Goal: Task Accomplishment & Management: Use online tool/utility

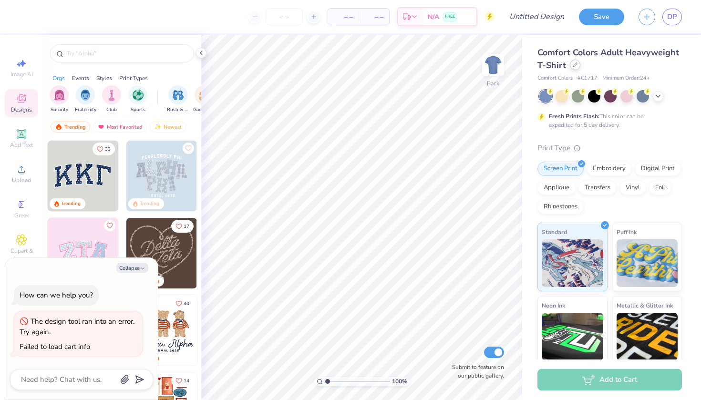
click at [575, 65] on icon at bounding box center [575, 64] width 5 height 5
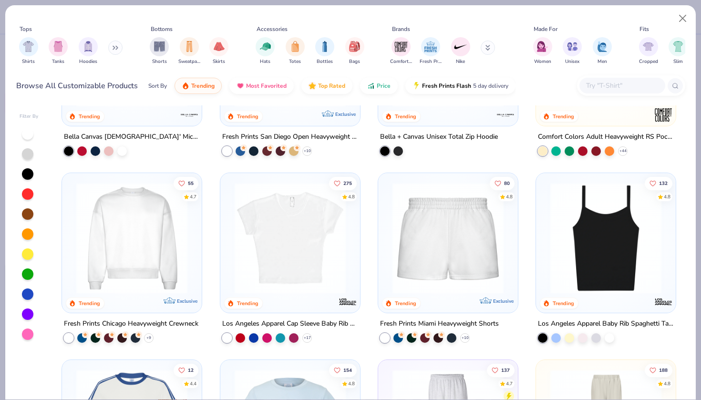
scroll to position [503, 0]
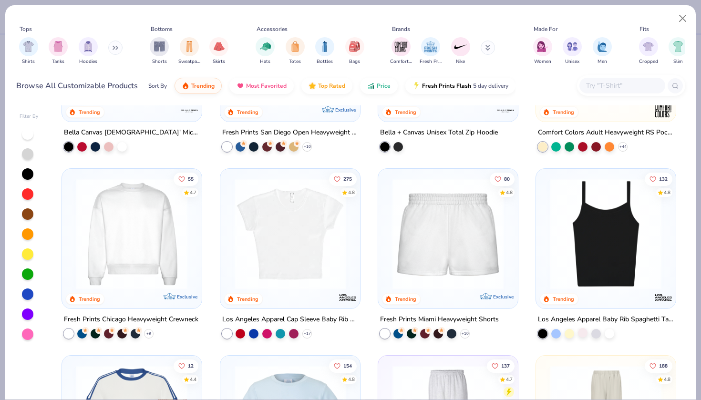
click at [582, 333] on div at bounding box center [583, 333] width 10 height 10
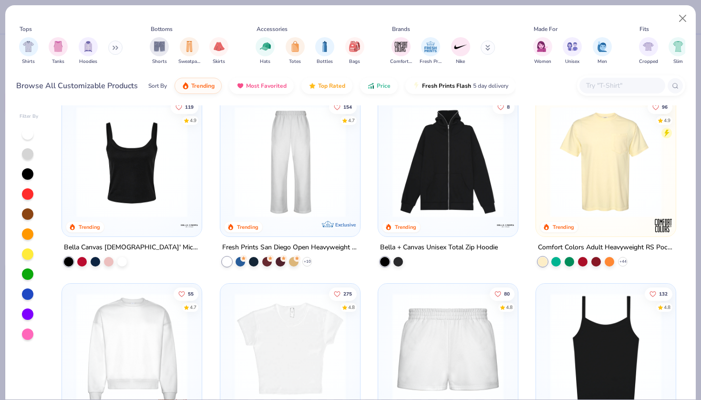
scroll to position [387, 0]
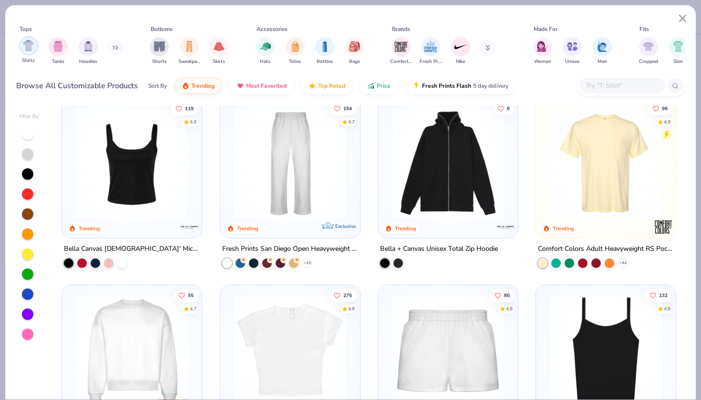
click at [28, 49] on img "filter for Shirts" at bounding box center [28, 45] width 11 height 11
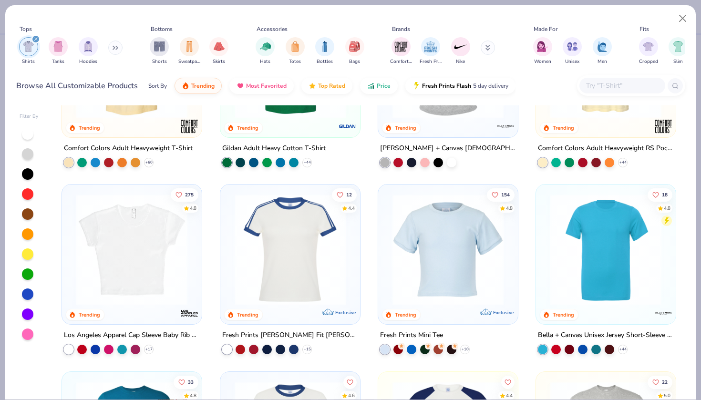
scroll to position [140, 0]
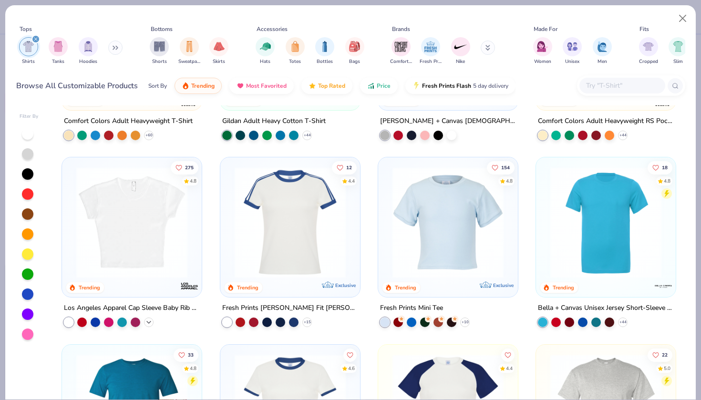
click at [146, 324] on div "+ 17" at bounding box center [149, 323] width 10 height 10
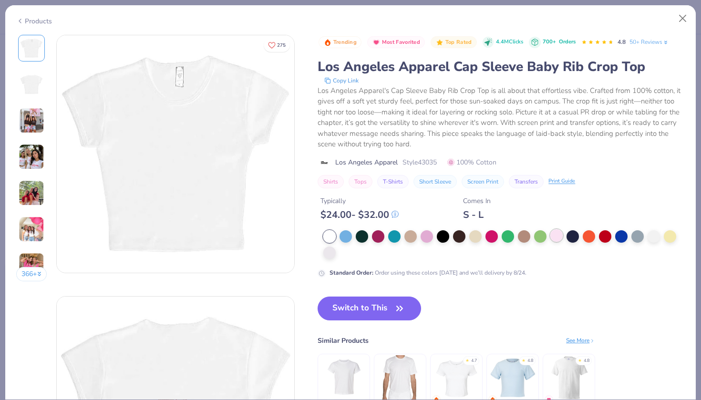
click at [560, 238] on div at bounding box center [556, 235] width 12 height 12
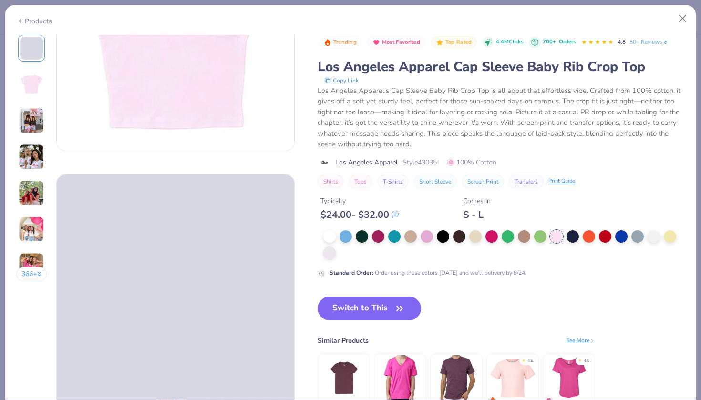
scroll to position [100, 0]
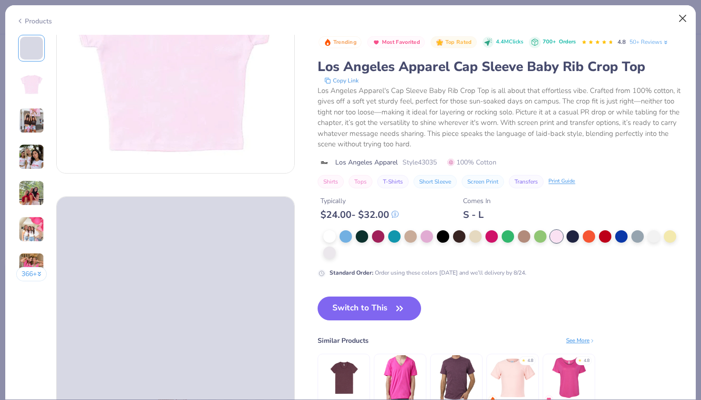
click at [684, 21] on button "Close" at bounding box center [683, 19] width 18 height 18
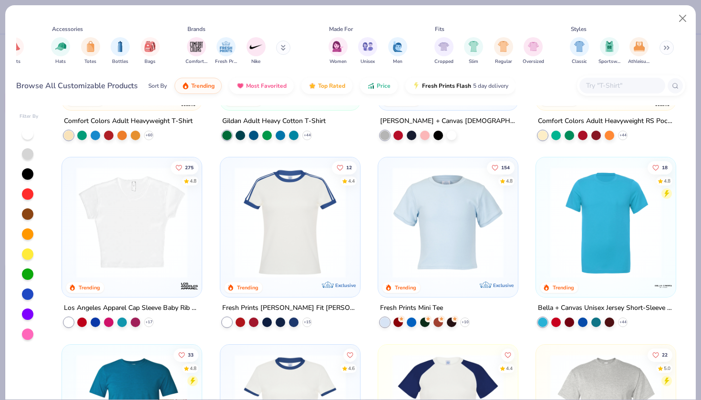
scroll to position [0, 205]
click at [449, 50] on img "filter for Cropped" at bounding box center [443, 45] width 11 height 11
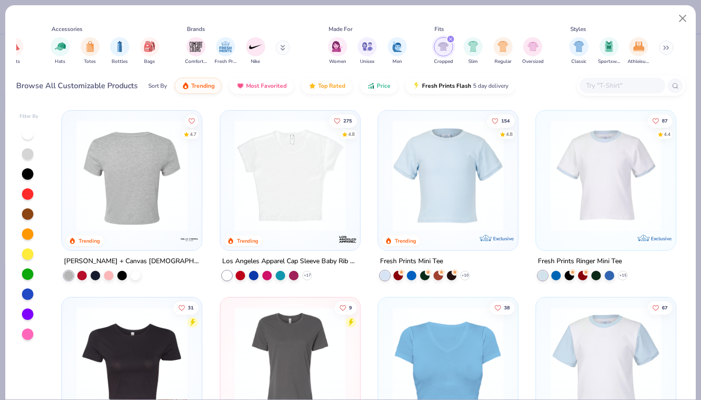
scroll to position [109, 0]
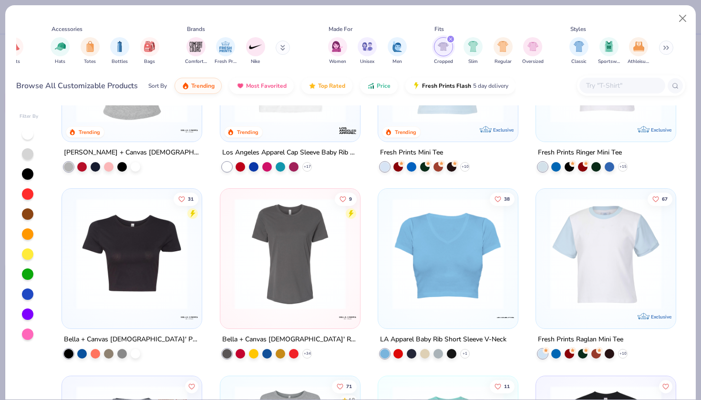
click at [161, 271] on img at bounding box center [132, 253] width 121 height 111
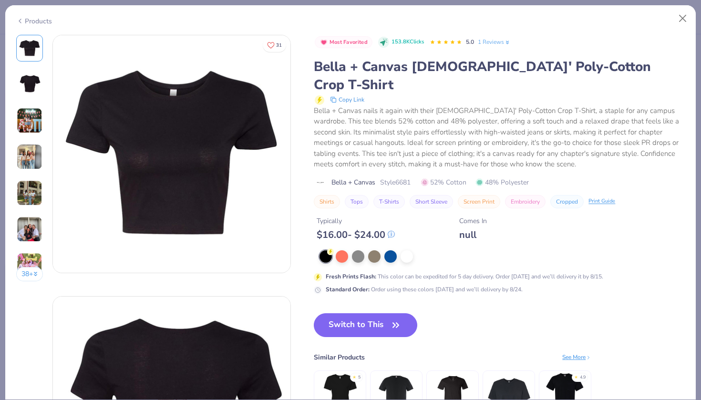
click at [40, 149] on img at bounding box center [30, 157] width 26 height 26
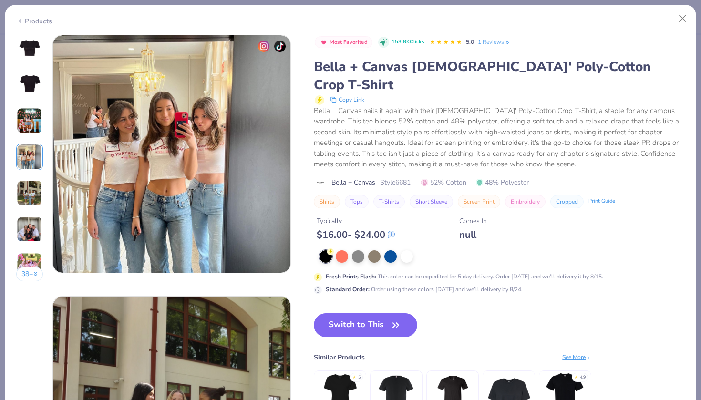
click at [32, 176] on div "38 +" at bounding box center [29, 162] width 27 height 254
click at [31, 195] on img at bounding box center [30, 193] width 26 height 26
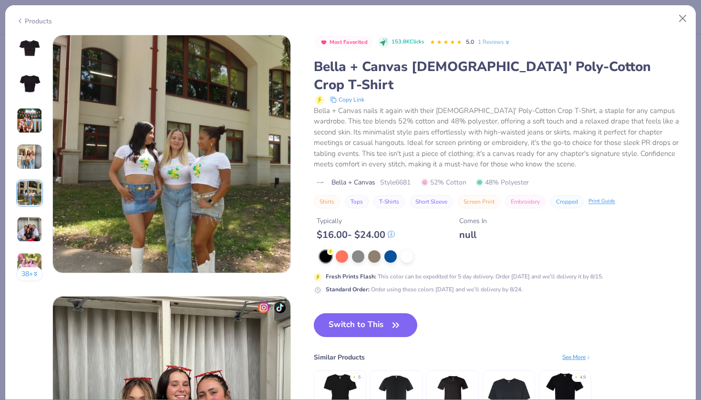
click at [30, 221] on img at bounding box center [30, 230] width 26 height 26
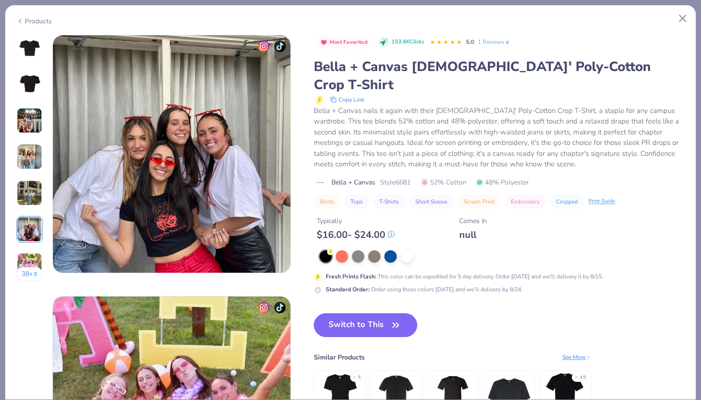
click at [26, 20] on div "Products" at bounding box center [34, 21] width 36 height 10
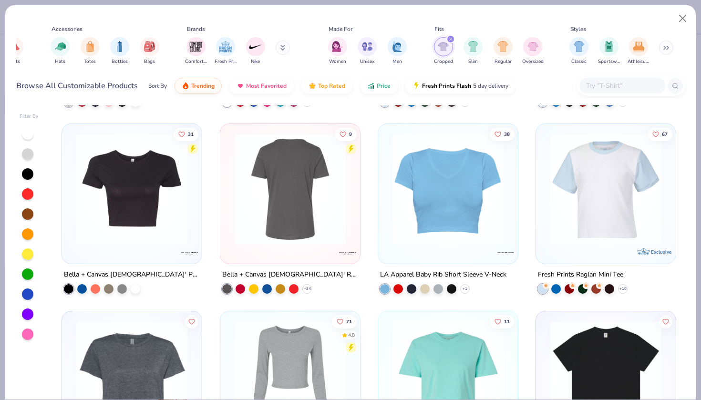
scroll to position [174, 0]
click at [411, 219] on img at bounding box center [448, 188] width 121 height 111
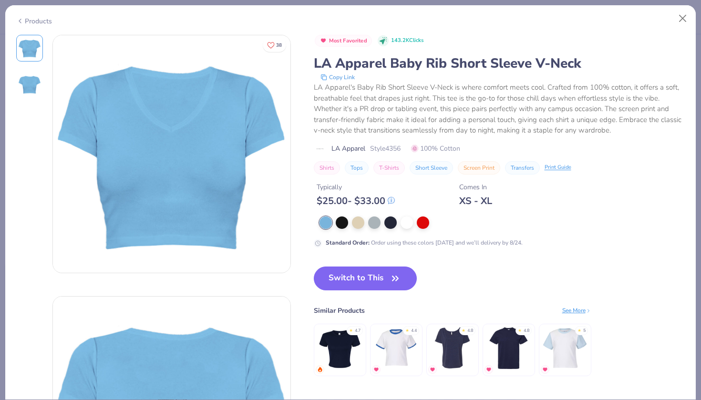
click at [35, 22] on div "Products" at bounding box center [34, 21] width 36 height 10
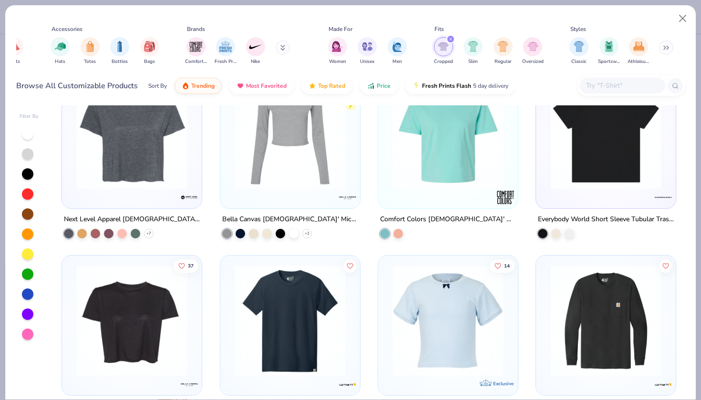
scroll to position [459, 0]
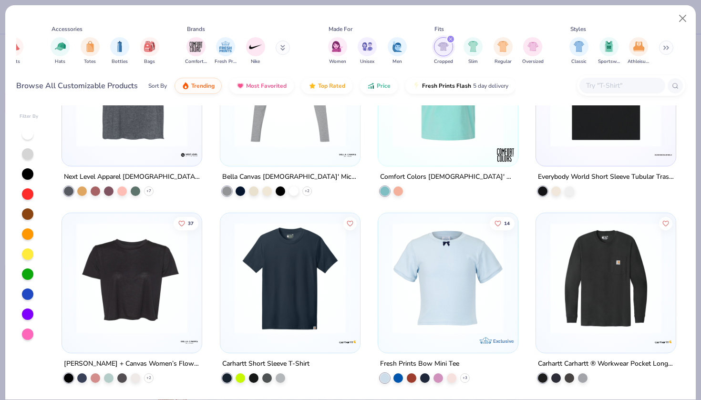
click at [153, 265] on img at bounding box center [132, 278] width 121 height 111
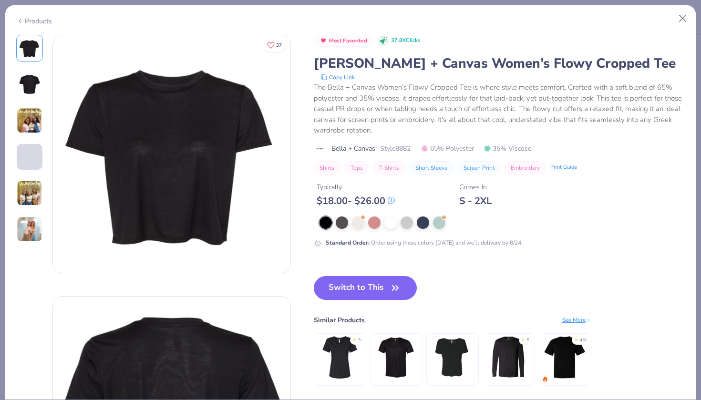
click at [31, 192] on img at bounding box center [30, 193] width 26 height 26
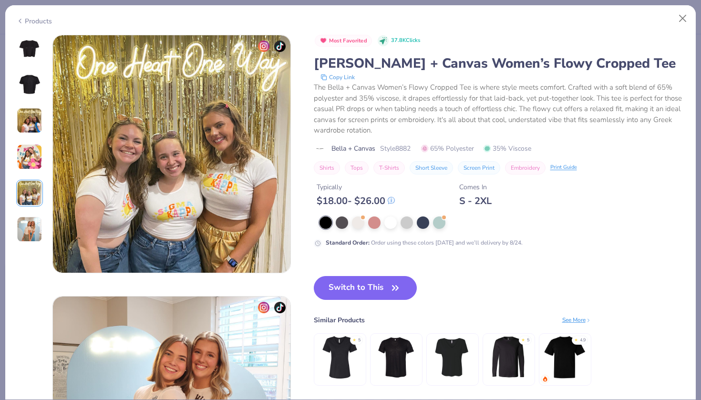
click at [33, 238] on img at bounding box center [30, 230] width 26 height 26
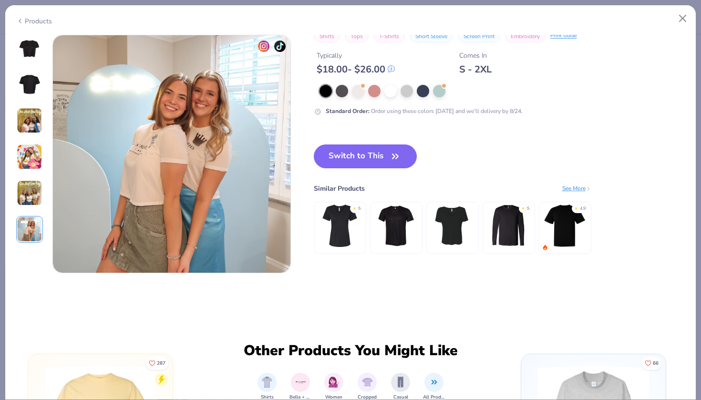
click at [33, 86] on img at bounding box center [29, 84] width 23 height 23
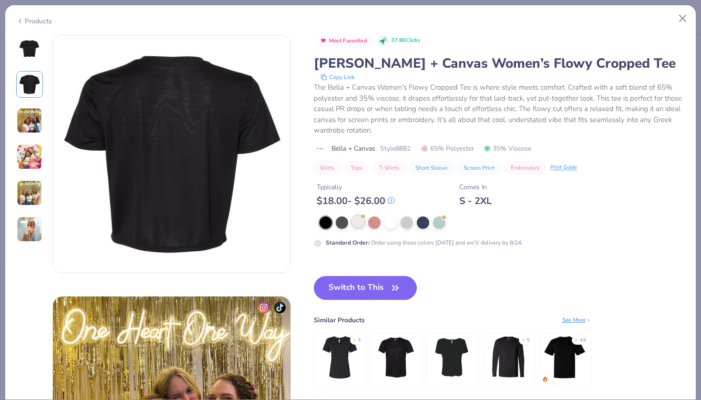
click at [359, 223] on div at bounding box center [358, 222] width 12 height 12
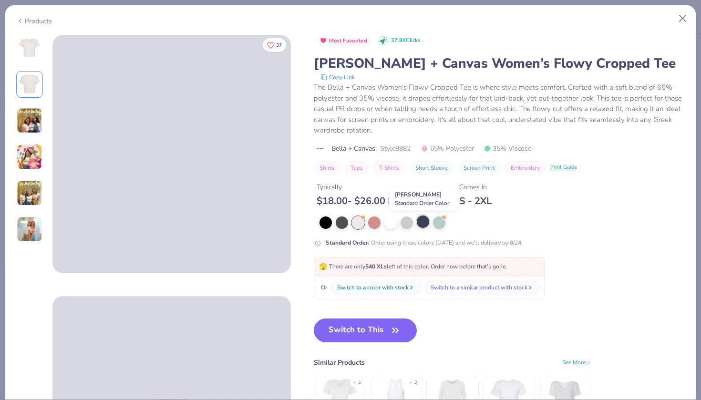
click at [422, 223] on div at bounding box center [423, 222] width 12 height 12
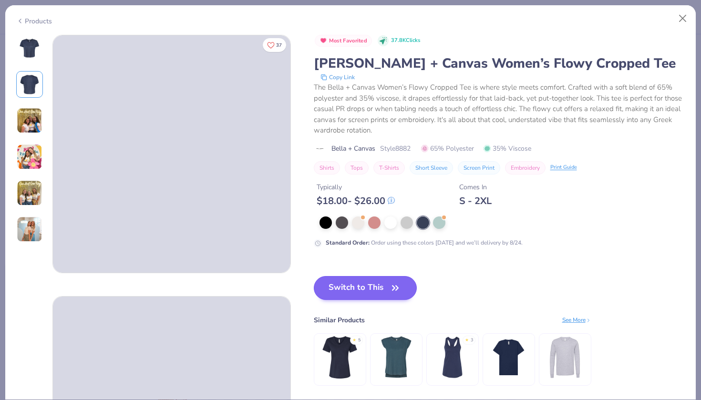
click at [353, 285] on button "Switch to This" at bounding box center [365, 288] width 103 height 24
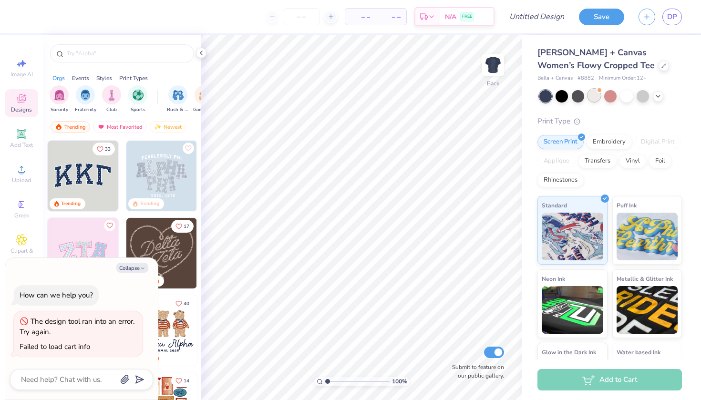
click at [598, 99] on div at bounding box center [594, 95] width 12 height 12
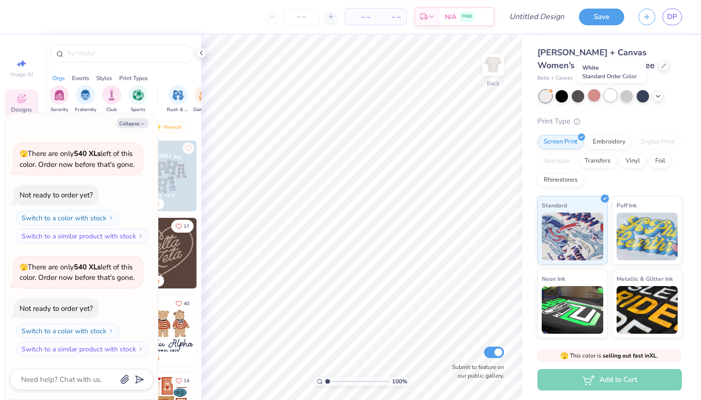
click at [614, 96] on div at bounding box center [610, 95] width 12 height 12
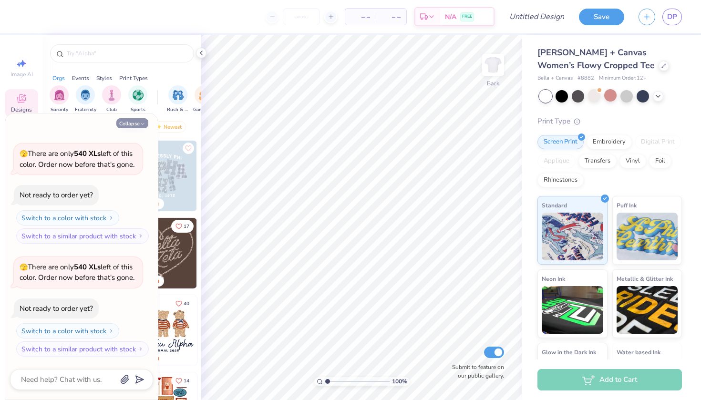
click at [142, 126] on icon "button" at bounding box center [143, 124] width 6 height 6
type textarea "x"
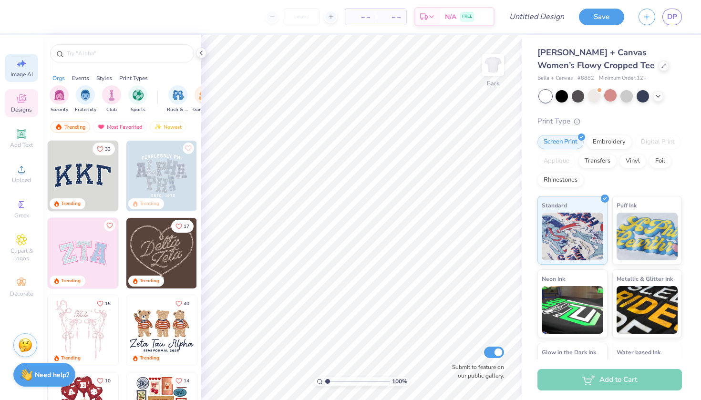
click at [23, 73] on span "Image AI" at bounding box center [21, 75] width 22 height 8
select select "4"
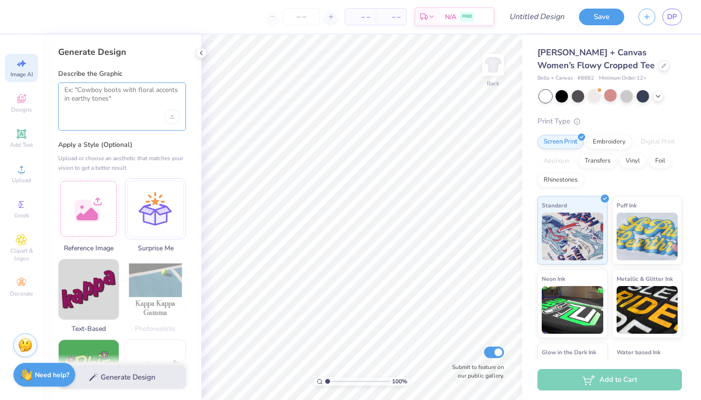
click at [147, 106] on textarea at bounding box center [121, 98] width 115 height 24
click at [173, 115] on icon "Upload image" at bounding box center [172, 117] width 4 height 4
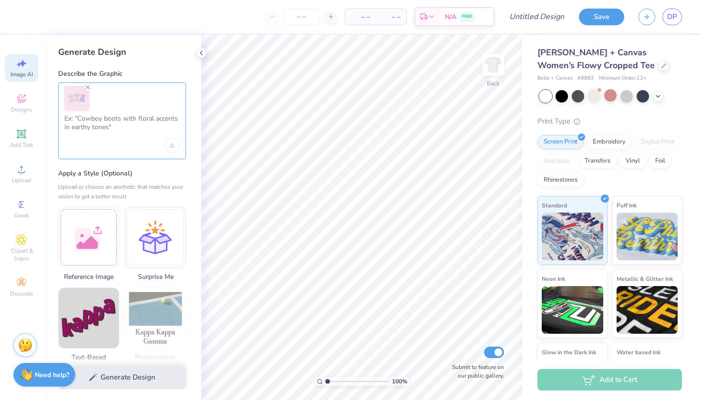
click at [141, 128] on textarea at bounding box center [121, 126] width 115 height 24
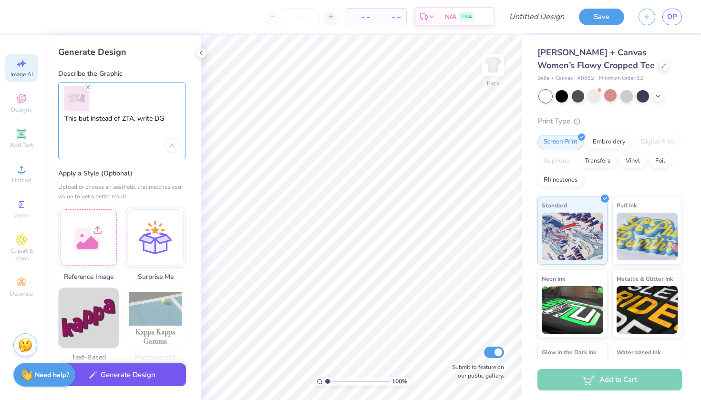
type textarea "This but instead of ZTA, write DG"
click at [145, 376] on button "Generate Design" at bounding box center [122, 374] width 128 height 23
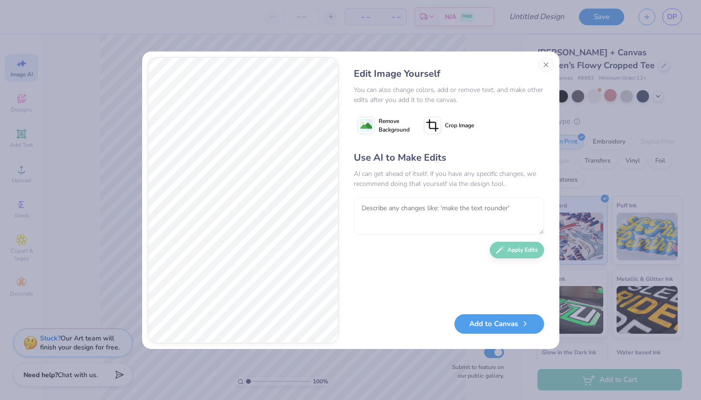
click at [395, 211] on textarea at bounding box center [449, 215] width 190 height 37
type textarea "Instead of DG, write DEEGEE"
click at [527, 251] on button "Apply Edits" at bounding box center [517, 247] width 54 height 17
click at [507, 320] on button "Add to Canvas" at bounding box center [500, 322] width 90 height 20
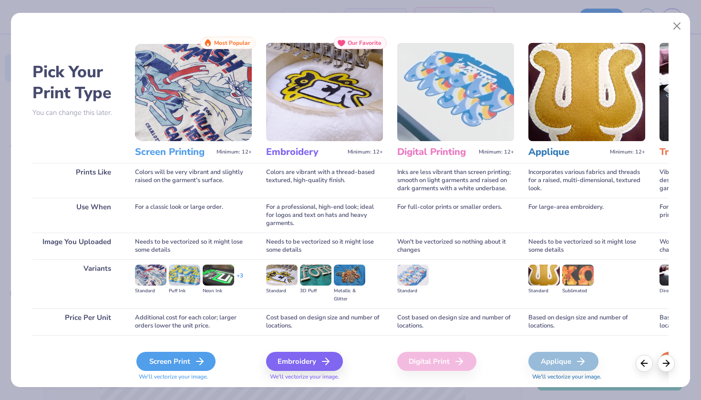
click at [192, 358] on div "Screen Print" at bounding box center [175, 361] width 79 height 19
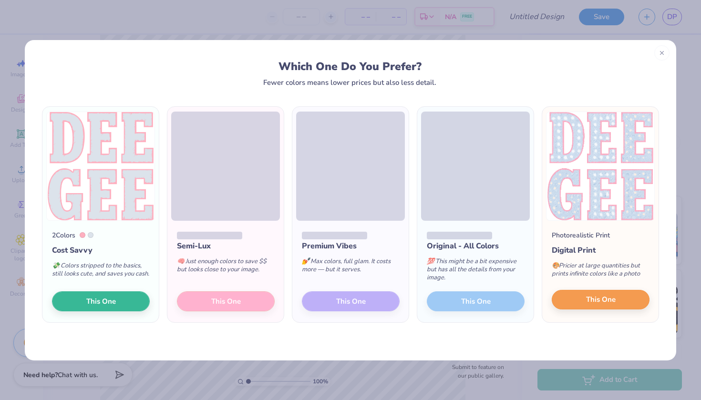
click at [615, 305] on span "This One" at bounding box center [601, 299] width 30 height 11
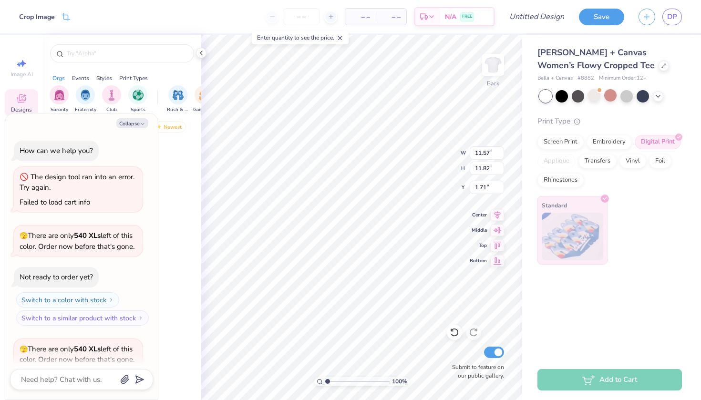
scroll to position [471, 0]
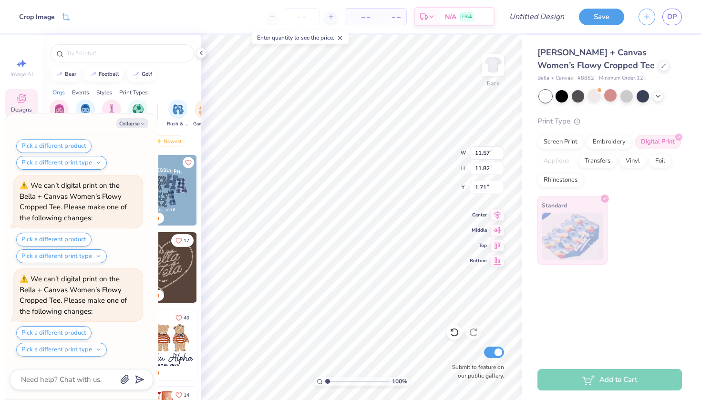
type textarea "x"
type input "10.91"
type input "11.15"
type input "2.38"
click at [407, 200] on div "100 % Back W 10.91 11.57 " H 11.15 11.82 " Y 2.38 1.71 " Center Middle Top Bott…" at bounding box center [361, 217] width 321 height 365
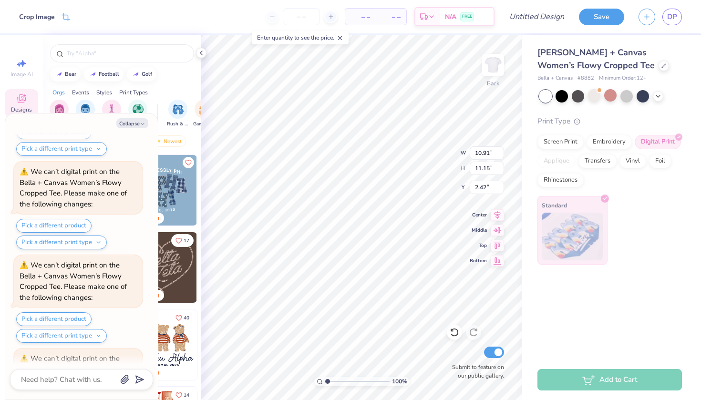
scroll to position [656, 0]
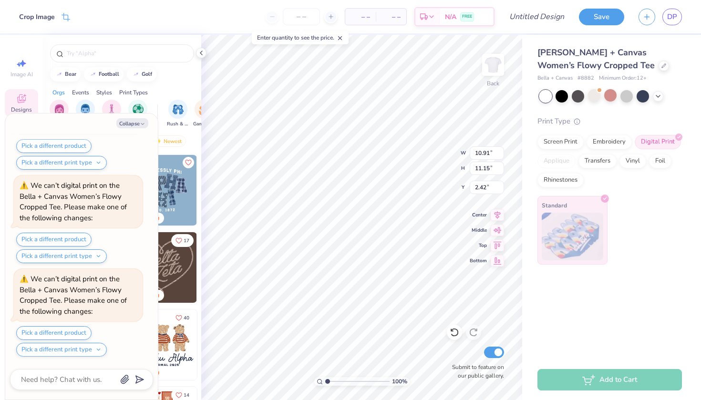
type textarea "x"
type input "7.75"
type input "7.93"
type input "5.64"
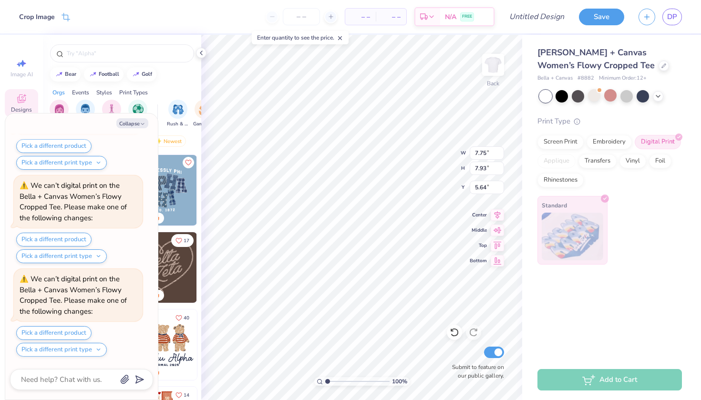
type textarea "x"
type input "2.36"
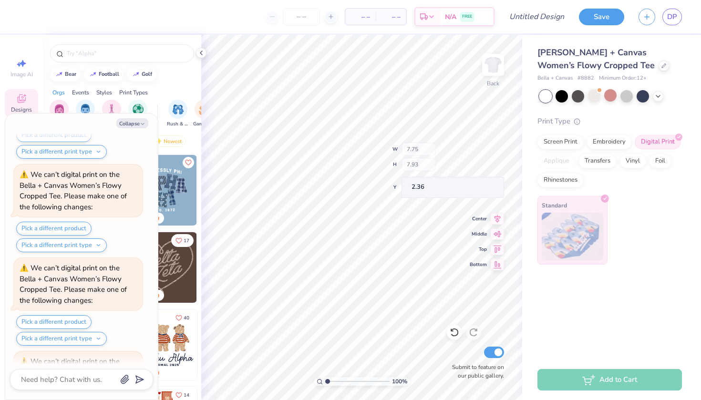
scroll to position [933, 0]
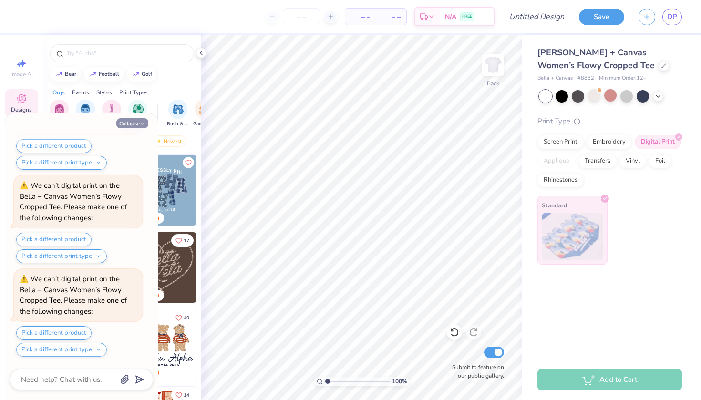
click at [140, 122] on icon "button" at bounding box center [143, 124] width 6 height 6
type textarea "x"
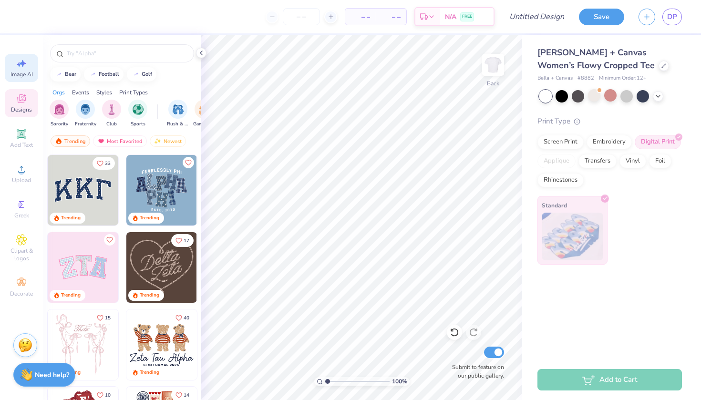
click at [28, 72] on span "Image AI" at bounding box center [21, 75] width 22 height 8
select select "4"
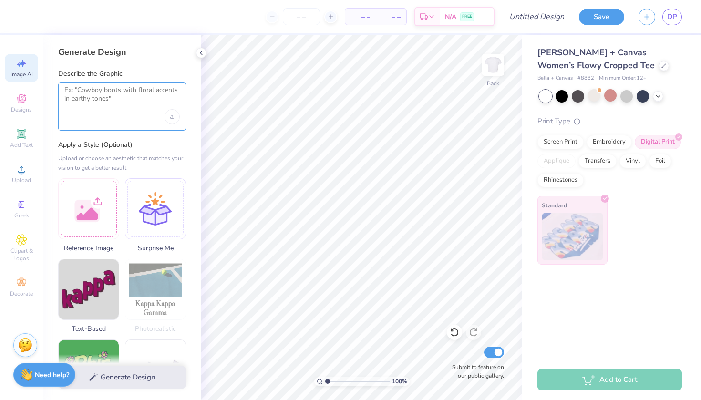
click at [114, 97] on textarea at bounding box center [121, 98] width 115 height 24
click at [167, 114] on div "Upload image" at bounding box center [172, 116] width 15 height 15
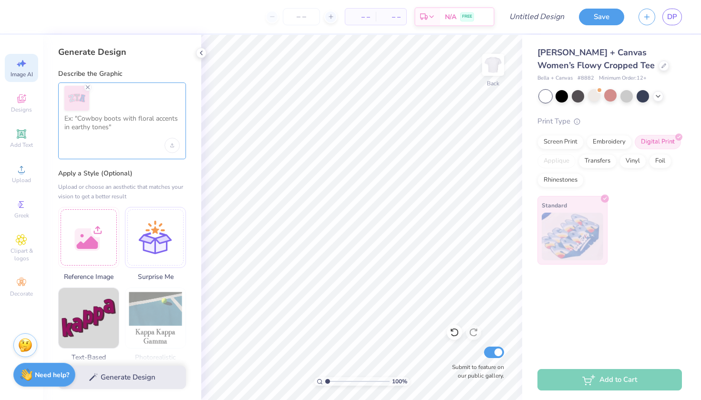
click at [145, 127] on textarea at bounding box center [121, 126] width 115 height 24
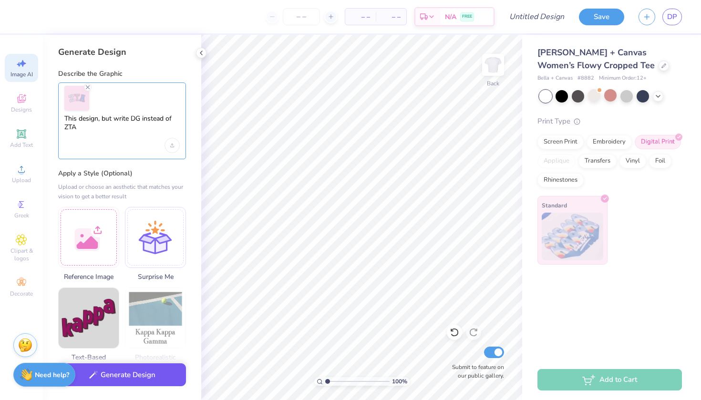
type textarea "This design, but write DG instead of ZTA"
click at [143, 375] on button "Generate Design" at bounding box center [122, 374] width 128 height 23
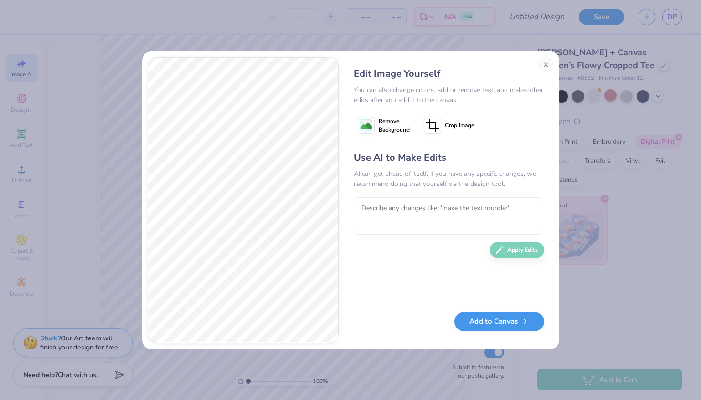
click at [487, 323] on button "Add to Canvas" at bounding box center [500, 322] width 90 height 20
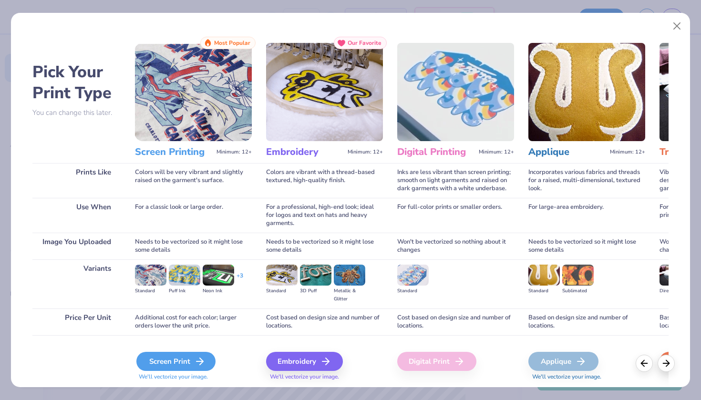
click at [194, 360] on icon at bounding box center [199, 361] width 11 height 11
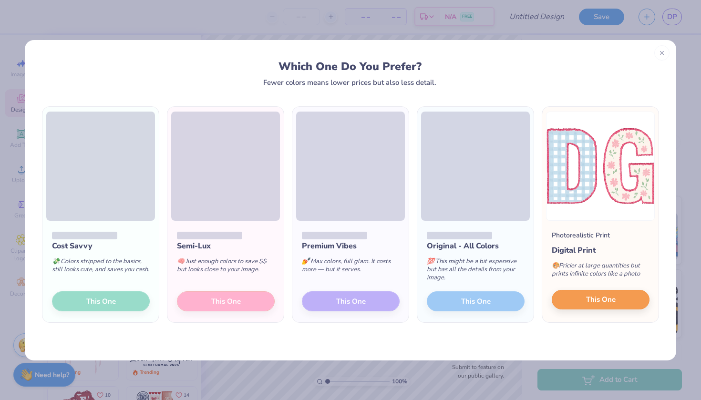
click at [584, 304] on button "This One" at bounding box center [601, 300] width 98 height 20
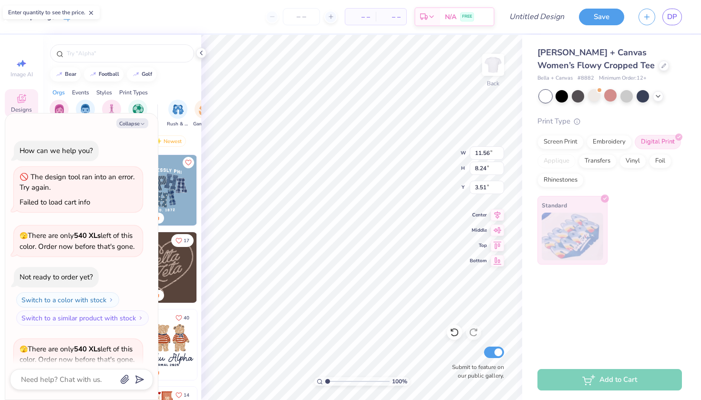
scroll to position [1211, 0]
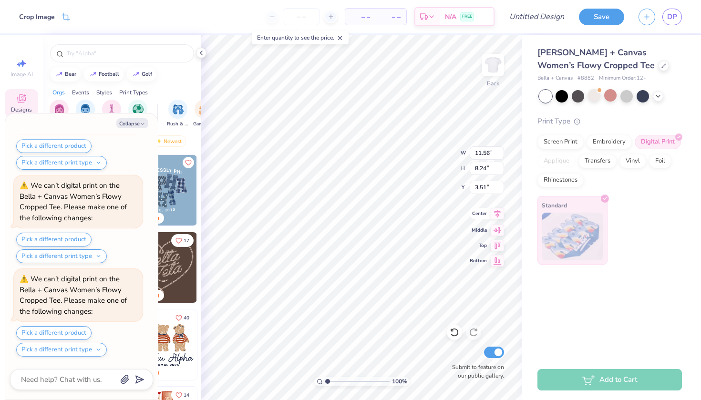
type textarea "x"
type input "7.71"
type input "5.49"
type input "6.25"
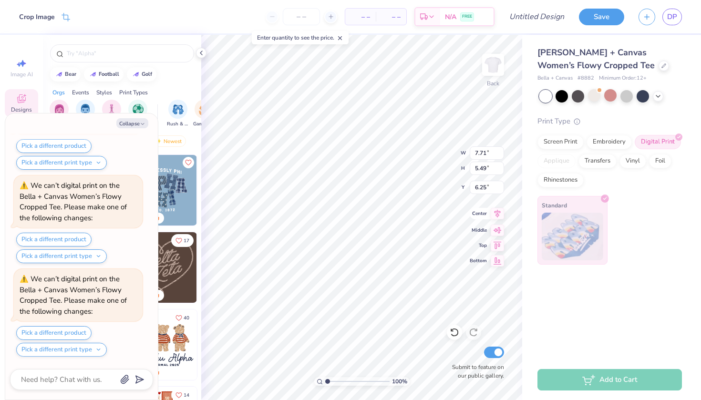
type textarea "x"
type input "3.00"
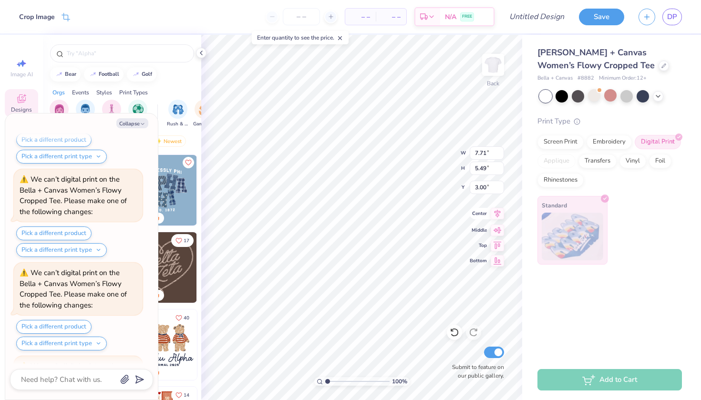
scroll to position [1396, 0]
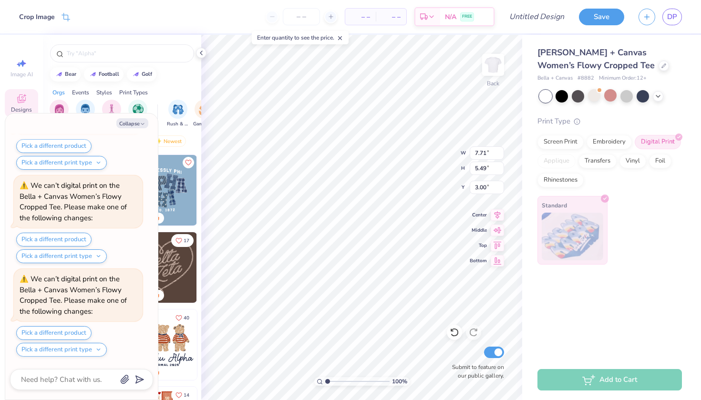
type textarea "x"
type input "4.97"
type input "3.54"
click at [140, 125] on icon "button" at bounding box center [143, 124] width 6 height 6
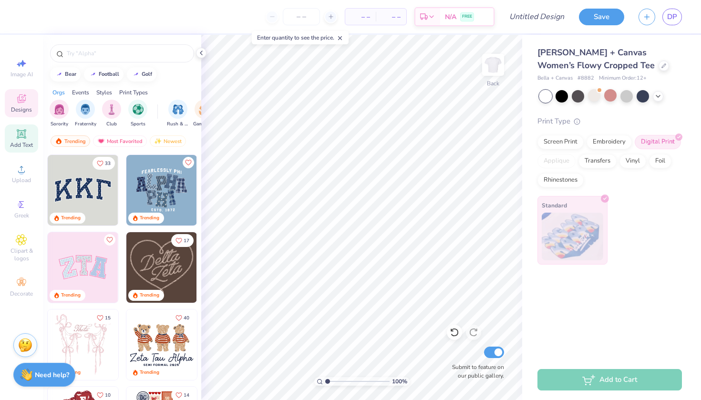
click at [22, 144] on span "Add Text" at bounding box center [21, 145] width 23 height 8
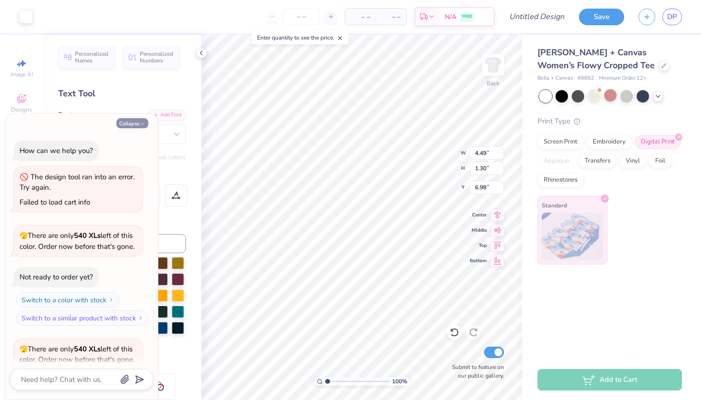
scroll to position [1674, 0]
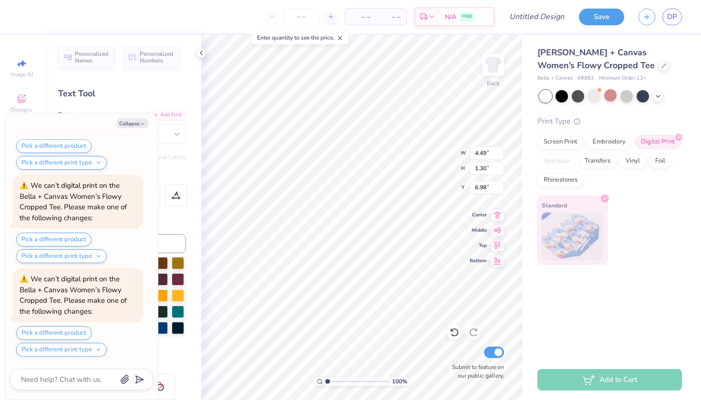
type textarea "x"
type textarea "TEX"
type textarea "x"
type textarea "TE"
type textarea "x"
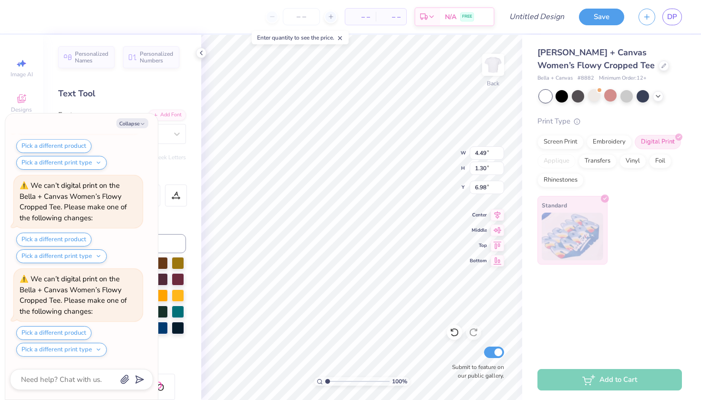
type textarea "T"
type textarea "x"
type textarea "D"
type textarea "x"
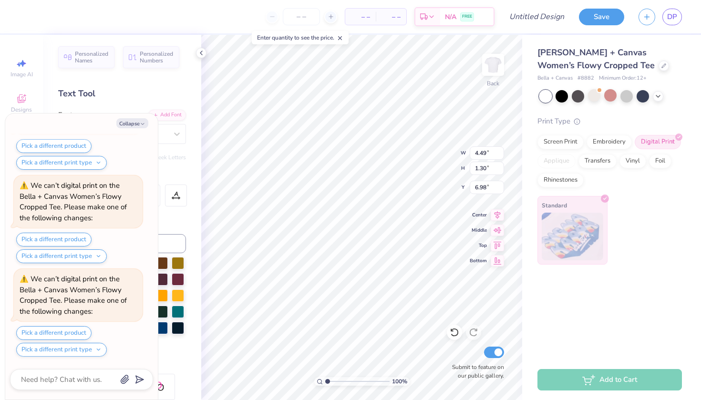
type textarea "Do"
type textarea "x"
type textarea "Do"
type textarea "x"
type textarea "Do"
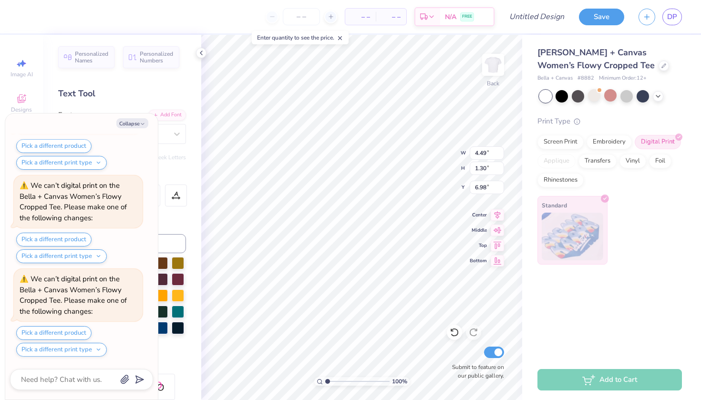
type textarea "x"
type textarea "D"
type textarea "x"
type textarea "d"
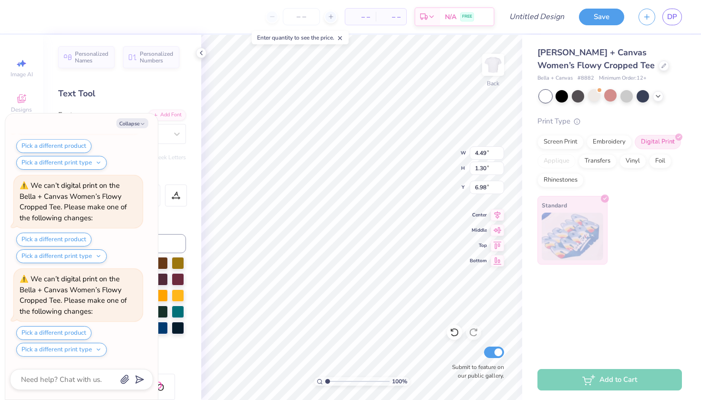
type textarea "x"
type textarea "do"
type textarea "x"
type textarea "do"
type textarea "x"
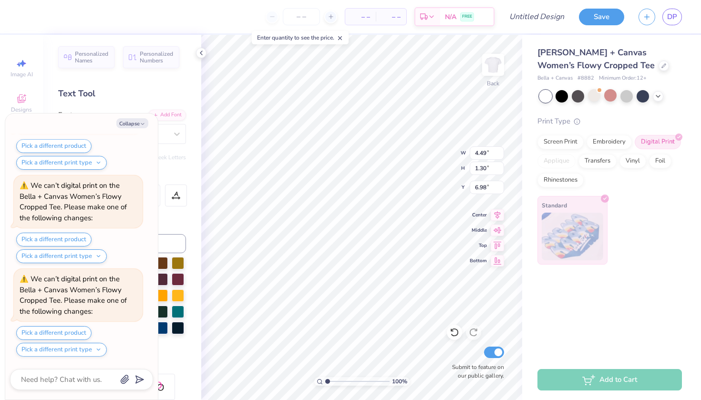
type textarea "do g"
type textarea "x"
type textarea "do go"
type textarea "x"
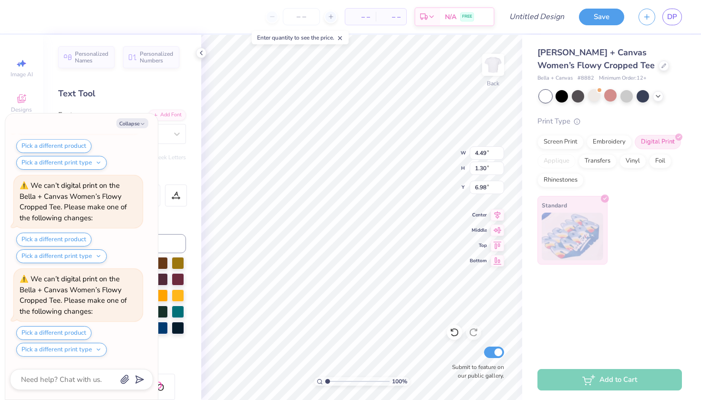
type textarea "do goo"
type textarea "x"
type textarea "do good"
click at [128, 123] on button "Collapse" at bounding box center [132, 123] width 32 height 10
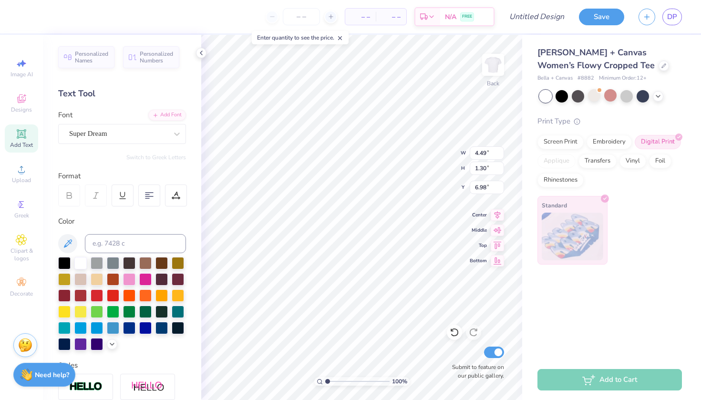
type textarea "x"
type input "6.57"
type input "1.61"
type input "6.82"
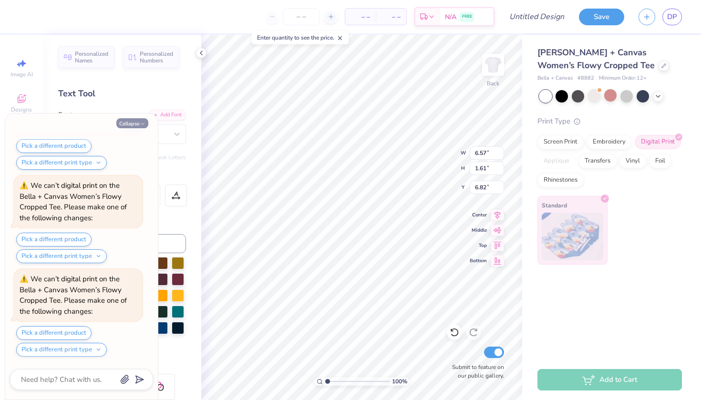
click at [130, 123] on button "Collapse" at bounding box center [132, 123] width 32 height 10
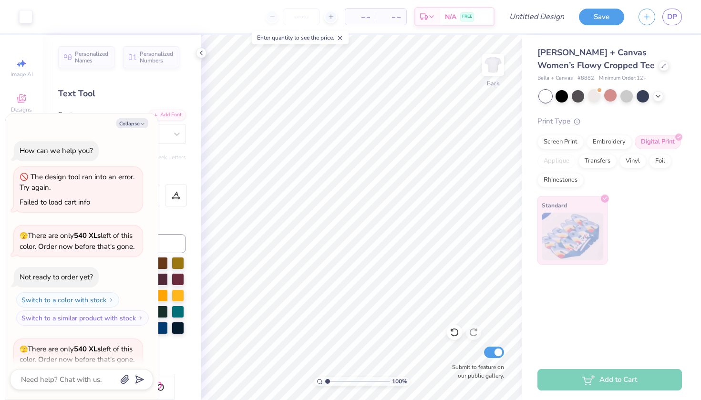
scroll to position [1951, 0]
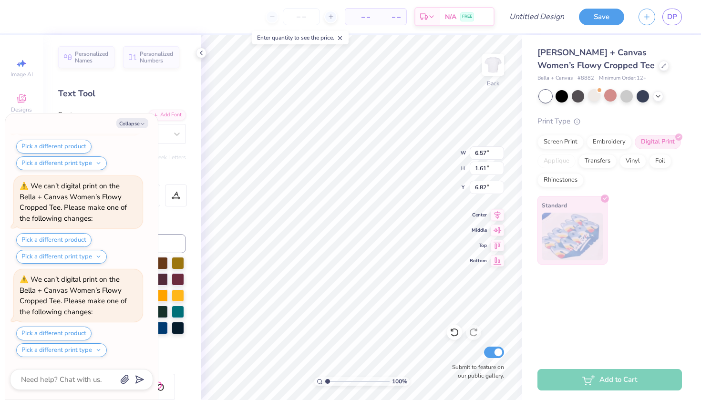
type textarea "x"
type input "2.89"
type input "0.71"
type input "7.72"
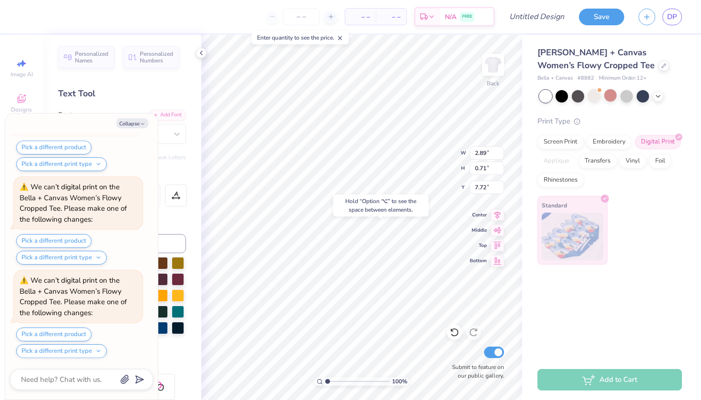
type textarea "x"
type input "6.92"
type textarea "x"
type input "4.97"
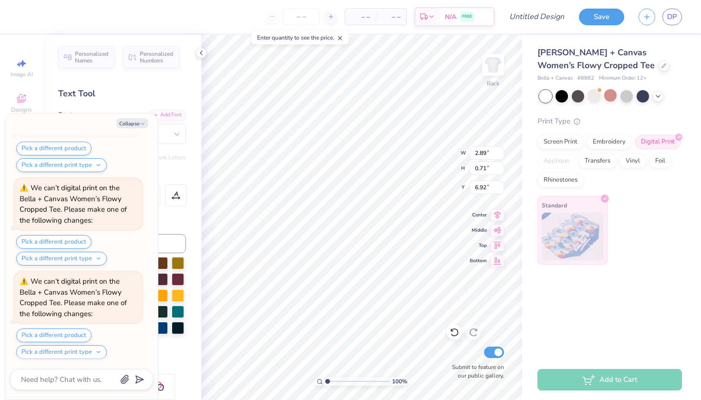
type input "3.54"
type input "3.00"
click at [144, 120] on button "Collapse" at bounding box center [132, 123] width 32 height 10
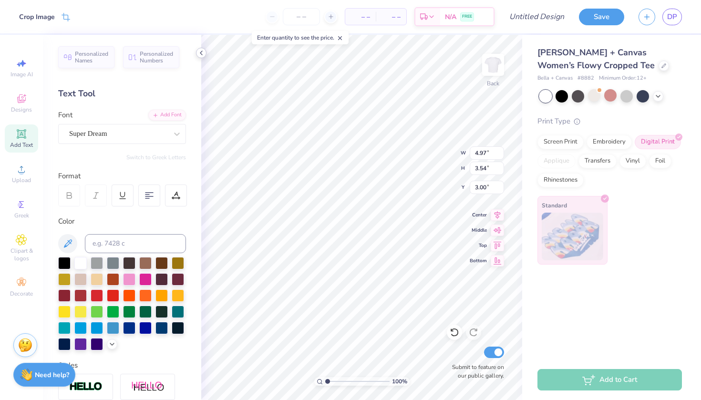
click at [199, 54] on icon at bounding box center [201, 53] width 8 height 8
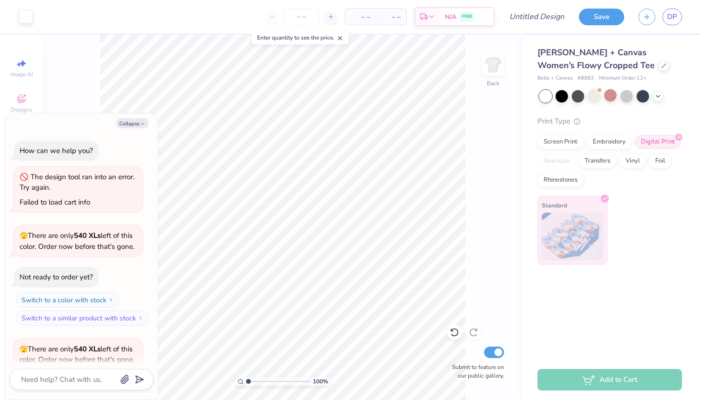
scroll to position [2229, 0]
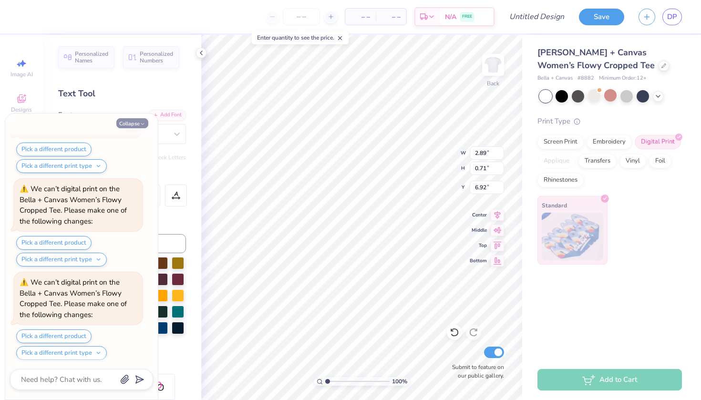
click at [137, 123] on button "Collapse" at bounding box center [132, 123] width 32 height 10
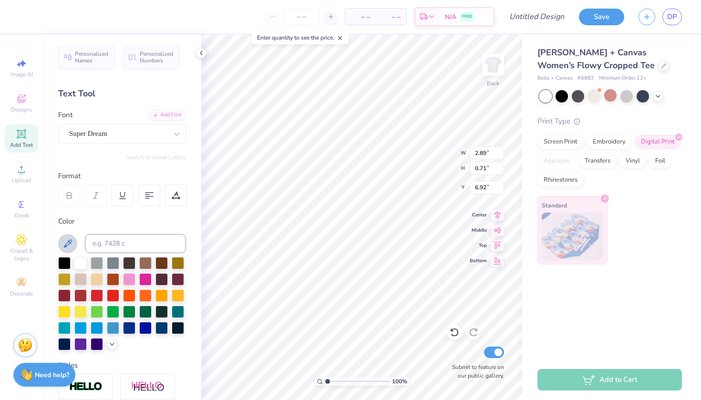
click at [66, 243] on icon at bounding box center [67, 243] width 11 height 11
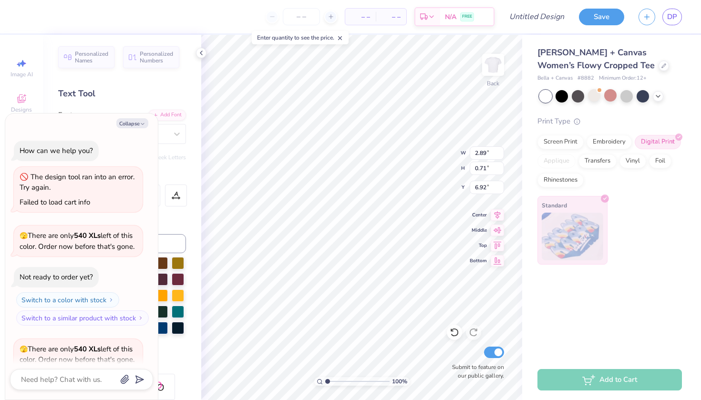
scroll to position [2321, 0]
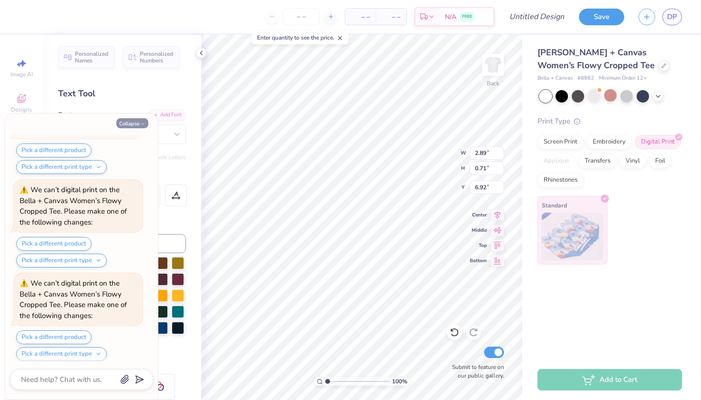
click at [131, 124] on button "Collapse" at bounding box center [132, 123] width 32 height 10
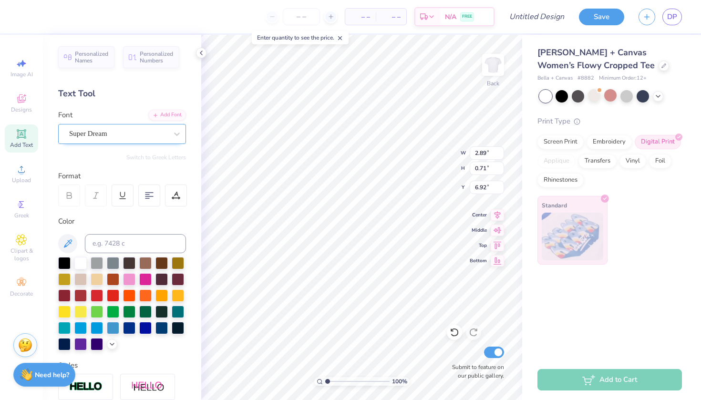
click at [144, 133] on div "Super Dream" at bounding box center [118, 133] width 100 height 15
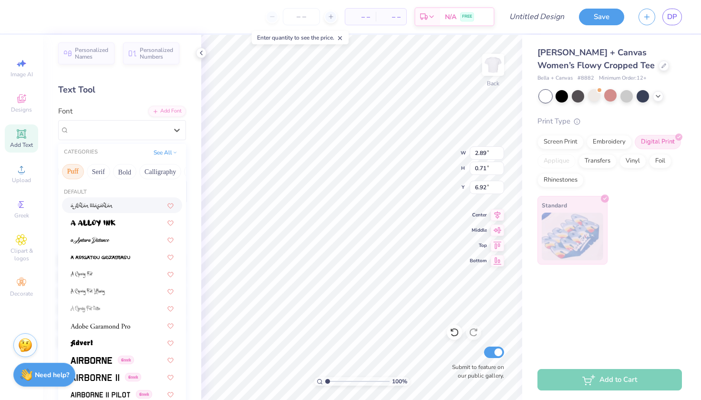
scroll to position [0, 77]
click at [157, 174] on button "Calligraphy" at bounding box center [160, 171] width 42 height 15
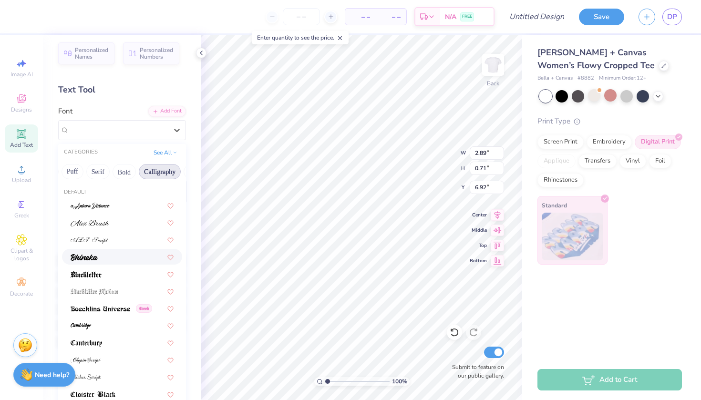
click at [108, 253] on div at bounding box center [122, 257] width 103 height 10
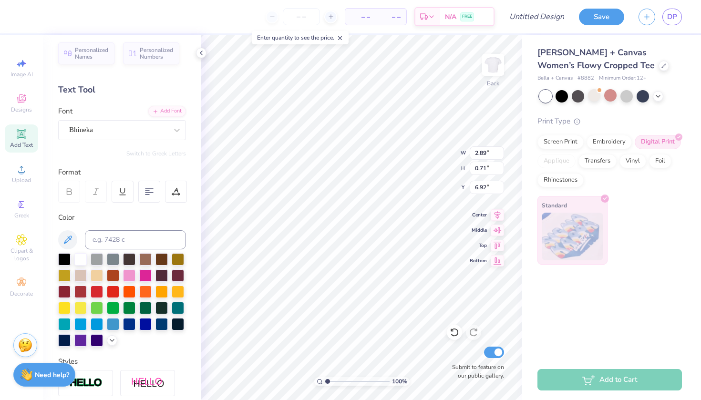
type textarea "x"
type input "2.29"
type input "0.69"
type input "6.93"
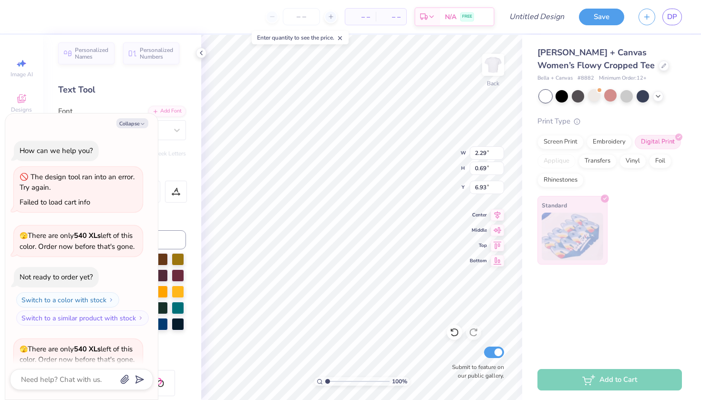
scroll to position [2414, 0]
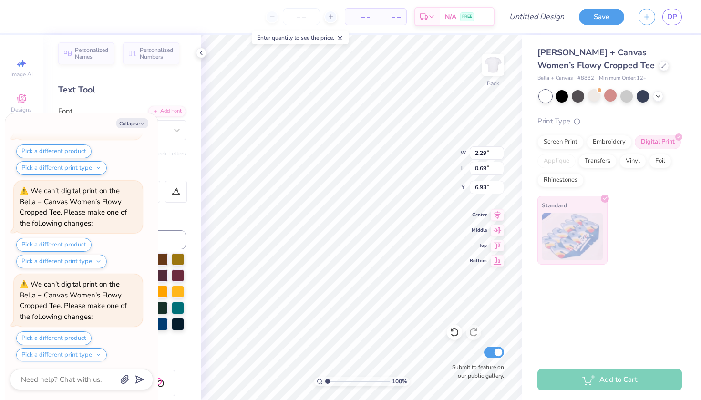
type textarea "x"
type input "6.94"
click at [135, 121] on button "Collapse" at bounding box center [132, 123] width 32 height 10
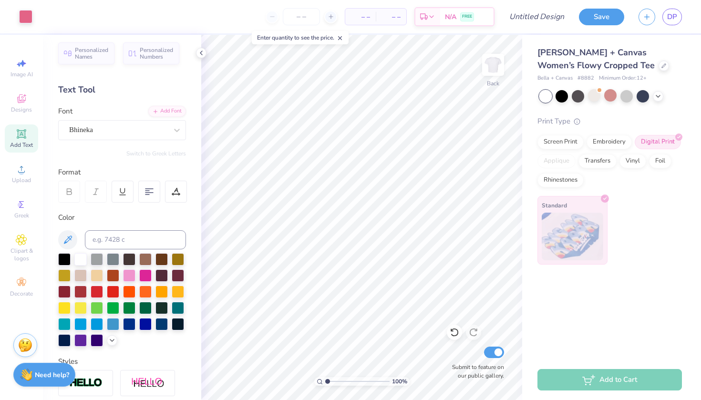
click at [17, 135] on icon at bounding box center [21, 133] width 11 height 11
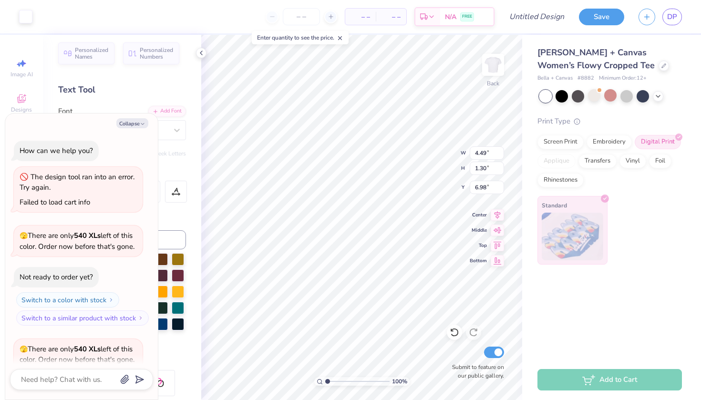
scroll to position [2599, 0]
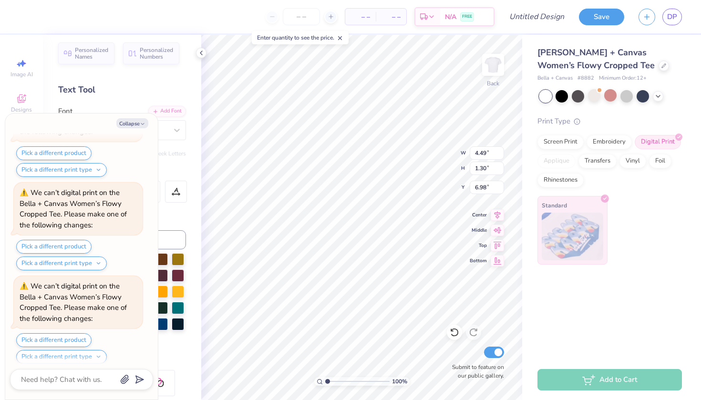
type textarea "x"
type textarea "TEX"
type textarea "x"
type textarea "TE"
type textarea "x"
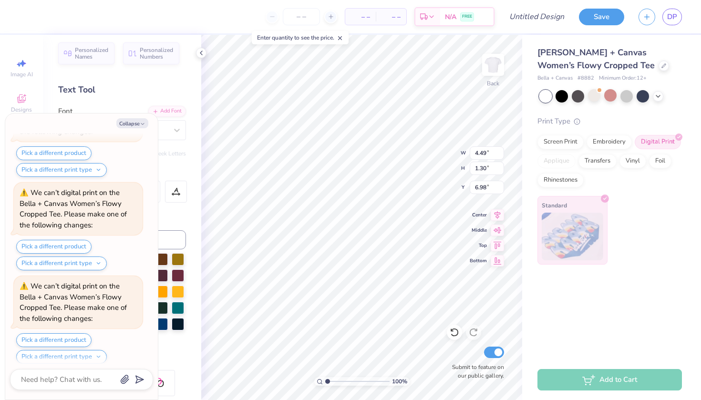
type textarea "T"
type textarea "x"
type textarea "_"
type textarea "x"
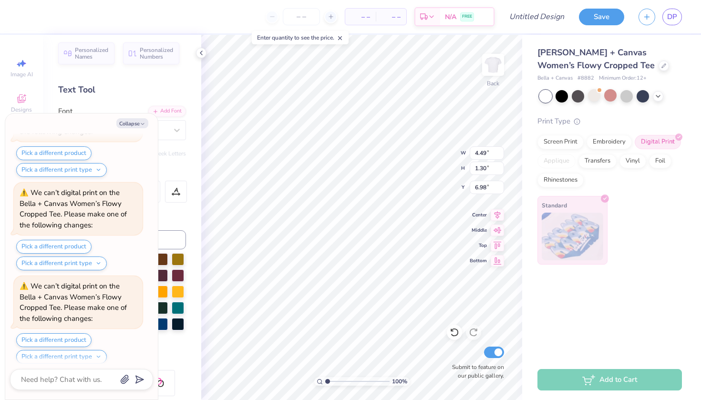
type textarea "__"
type textarea "x"
type textarea "___"
type textarea "x"
type textarea "____"
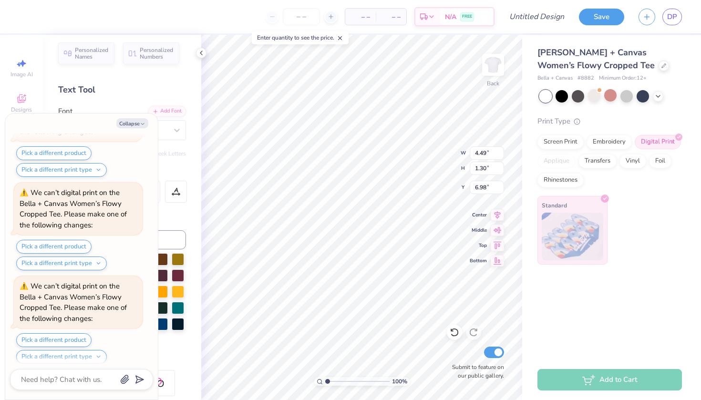
type textarea "x"
type textarea "___"
type textarea "x"
type textarea "__"
type textarea "x"
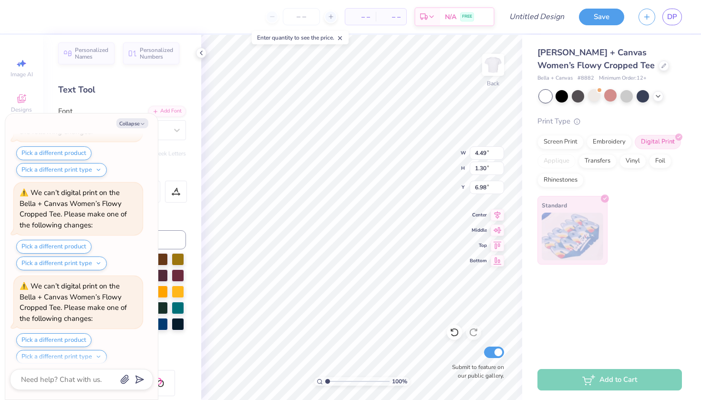
type textarea "_"
type textarea "x"
type textarea "-"
type textarea "x"
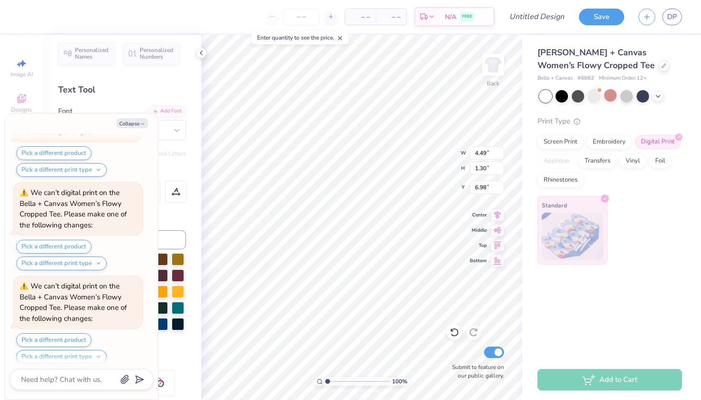
type textarea "--"
type textarea "x"
type textarea "---"
type textarea "x"
type textarea "----"
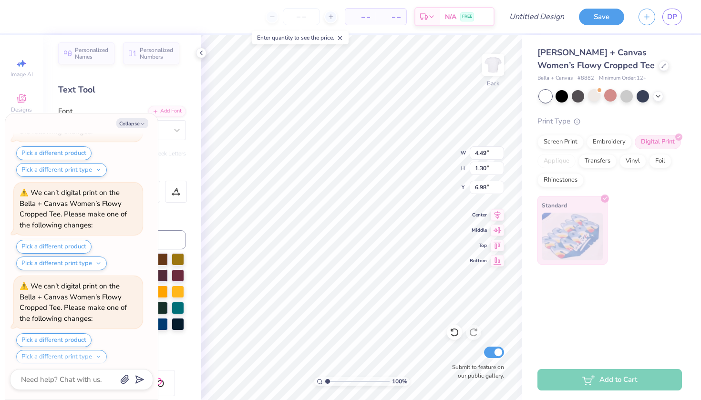
type textarea "x"
type textarea "-----"
type textarea "x"
type textarea "------"
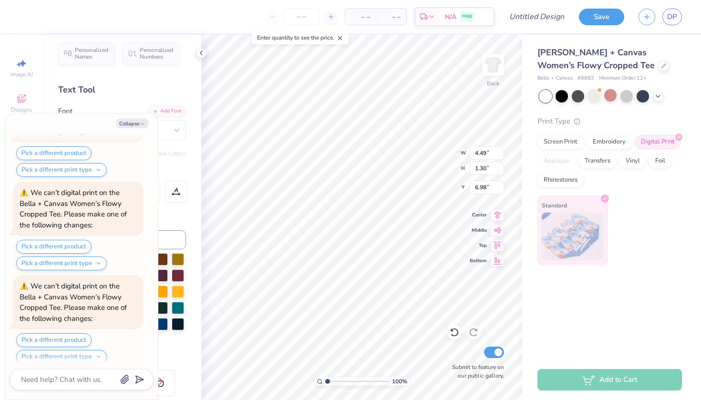
type textarea "x"
type textarea "-----"
type textarea "x"
type textarea "----"
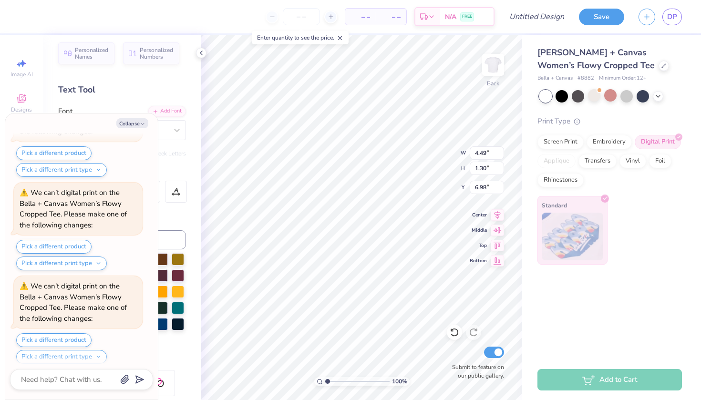
type textarea "x"
type textarea "---"
type textarea "x"
type input "7.28"
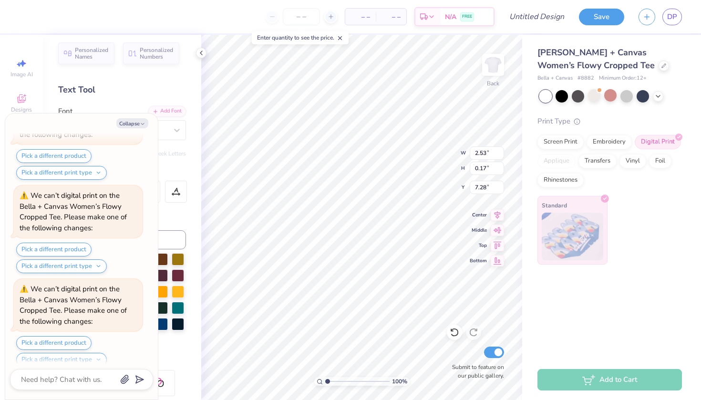
scroll to position [2969, 0]
type textarea "x"
type input "7.20"
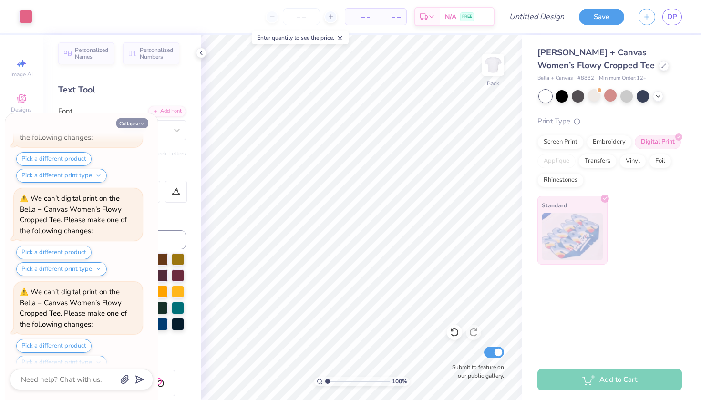
click at [134, 123] on button "Collapse" at bounding box center [132, 123] width 32 height 10
type textarea "x"
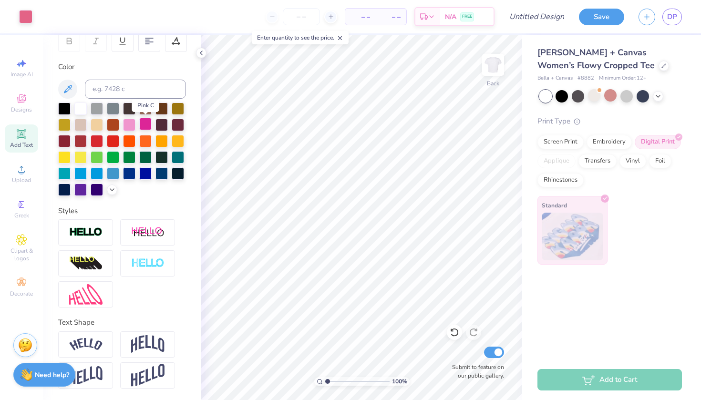
scroll to position [155, 0]
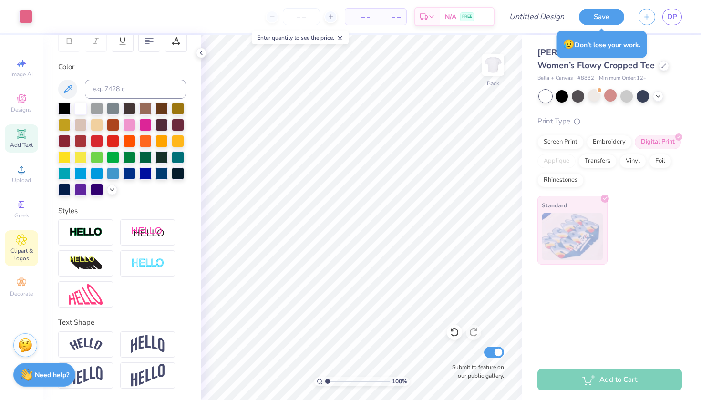
click at [16, 255] on span "Clipart & logos" at bounding box center [21, 254] width 33 height 15
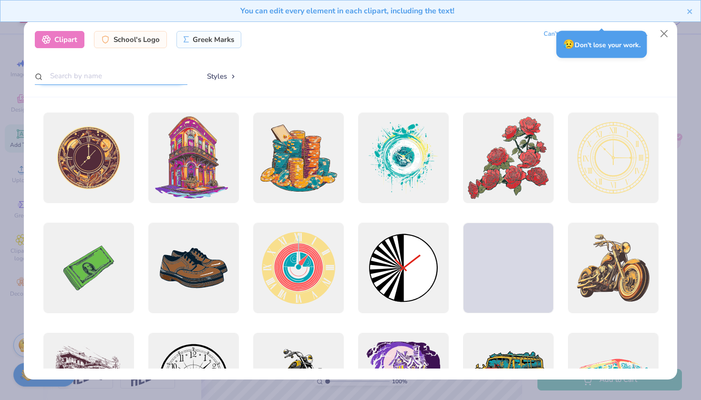
click at [96, 79] on input "text" at bounding box center [111, 76] width 153 height 18
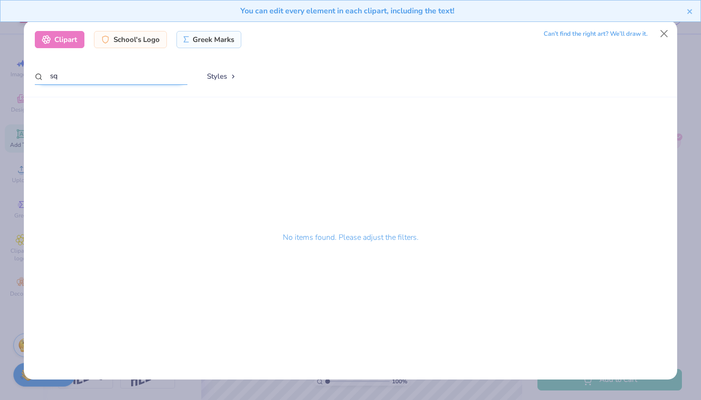
type input "s"
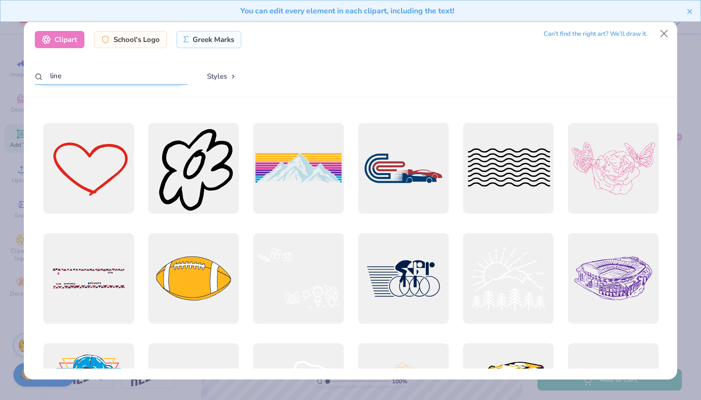
scroll to position [504, 0]
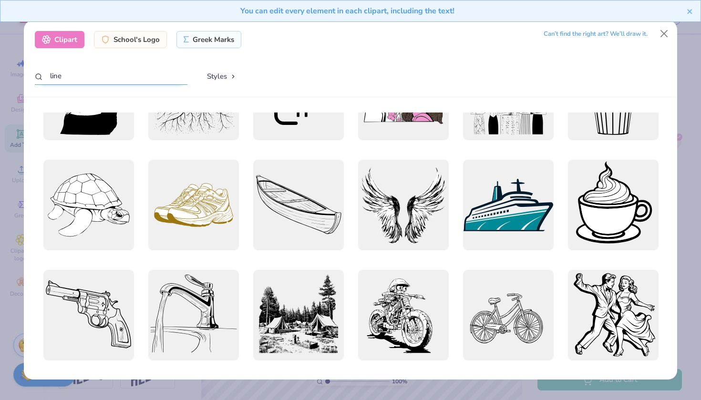
click at [119, 77] on input "line" at bounding box center [111, 76] width 153 height 18
type input "l"
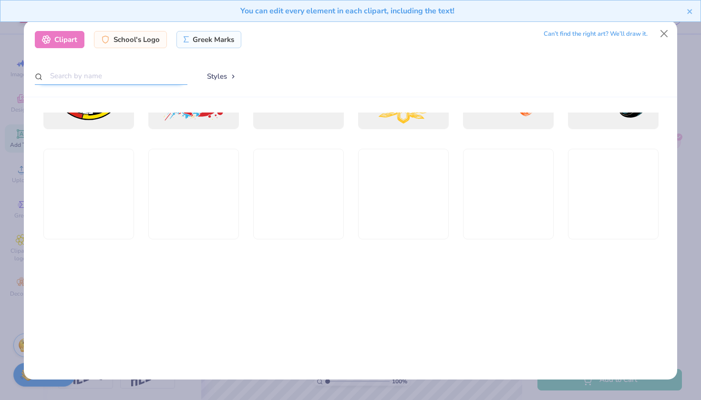
scroll to position [404, 0]
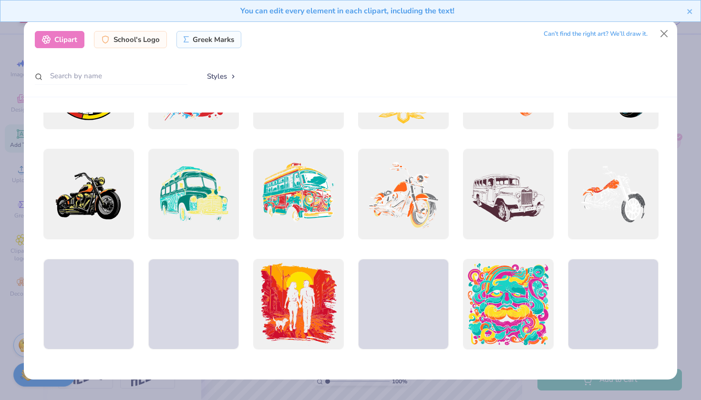
click at [221, 81] on button "Styles" at bounding box center [222, 76] width 50 height 18
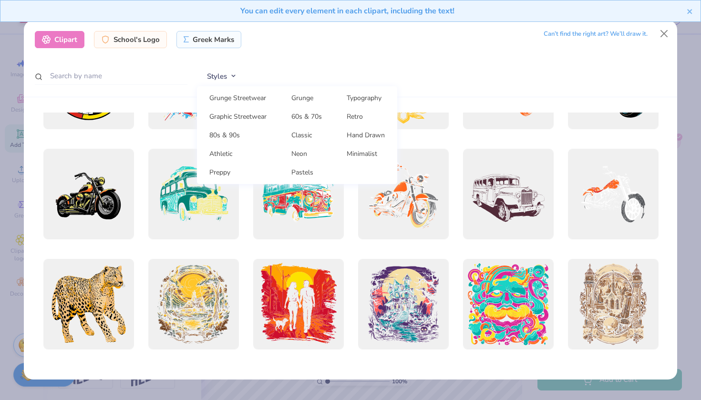
click at [232, 78] on button "Styles" at bounding box center [222, 76] width 50 height 18
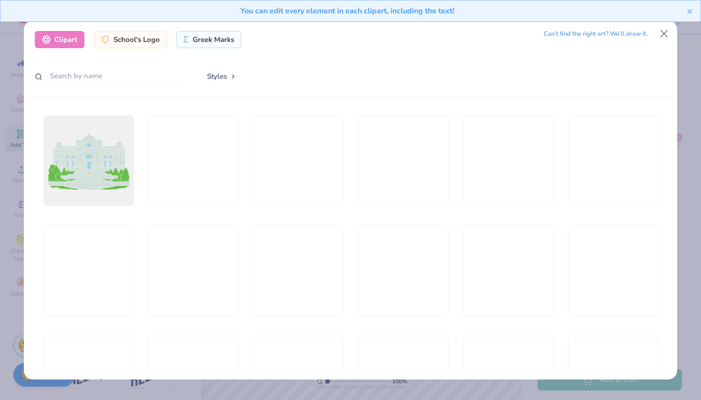
scroll to position [1210, 0]
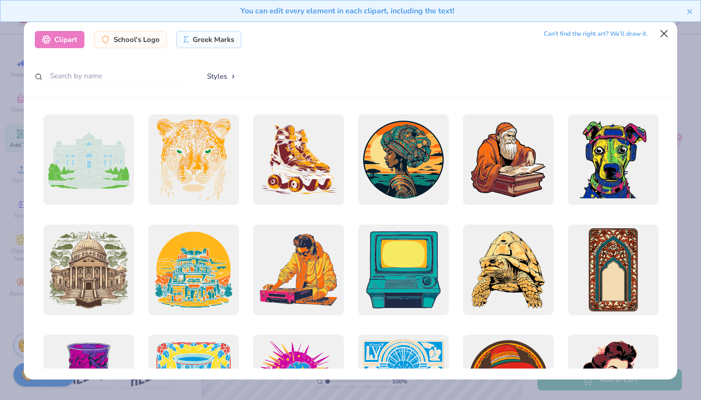
click at [665, 38] on button "Close" at bounding box center [664, 34] width 18 height 18
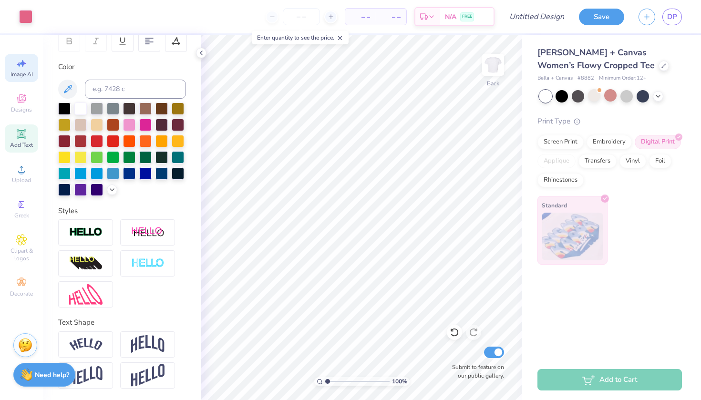
click at [22, 66] on icon at bounding box center [23, 63] width 7 height 7
select select "4"
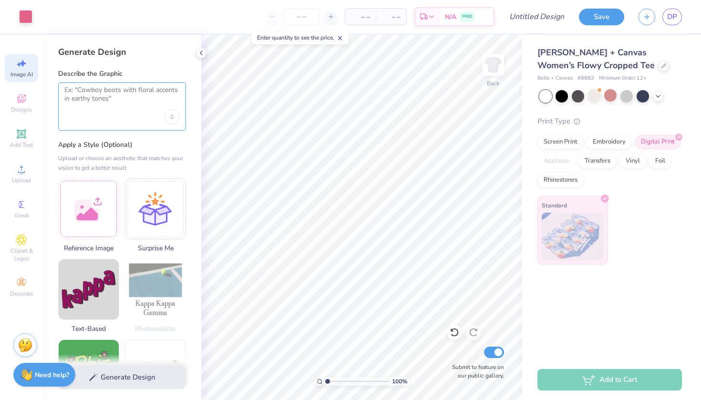
click at [93, 105] on textarea at bounding box center [121, 98] width 115 height 24
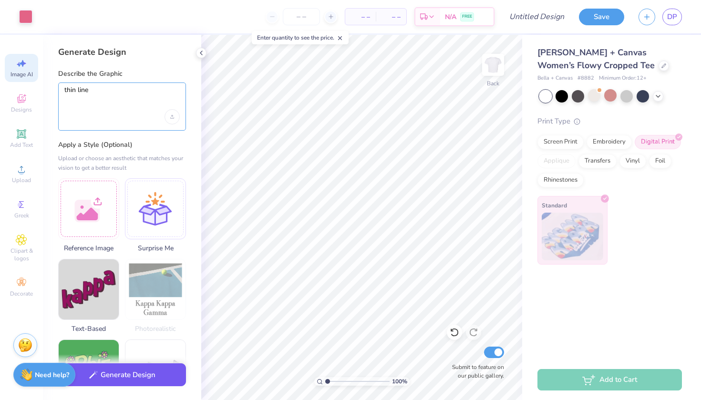
type textarea "thin line"
click at [131, 386] on button "Generate Design" at bounding box center [122, 374] width 128 height 23
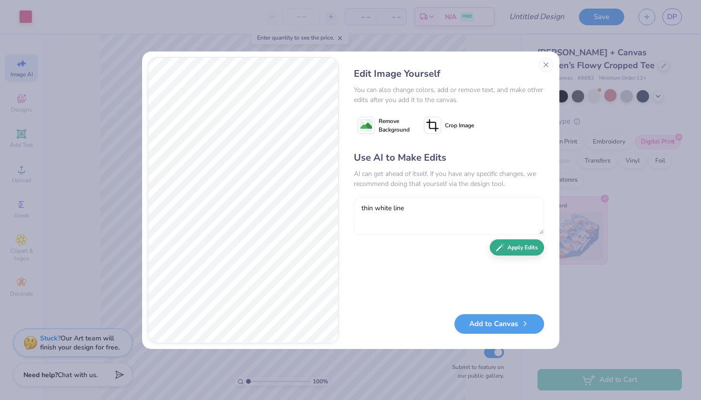
type textarea "thin white line"
click at [505, 250] on button "Apply Edits" at bounding box center [517, 247] width 54 height 17
click at [432, 121] on icon at bounding box center [432, 125] width 17 height 17
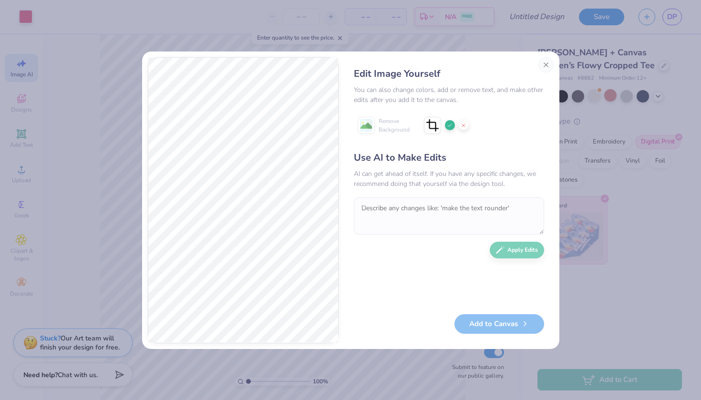
click at [514, 325] on div "Add to Canvas" at bounding box center [449, 324] width 190 height 20
click at [496, 323] on div "Add to Canvas" at bounding box center [449, 324] width 190 height 20
click at [449, 127] on icon at bounding box center [450, 126] width 6 height 6
click at [488, 324] on button "Add to Canvas" at bounding box center [500, 322] width 90 height 20
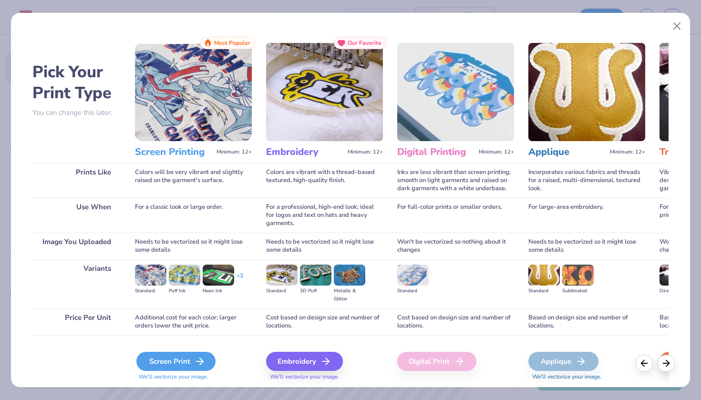
click at [192, 357] on div "Screen Print" at bounding box center [175, 361] width 79 height 19
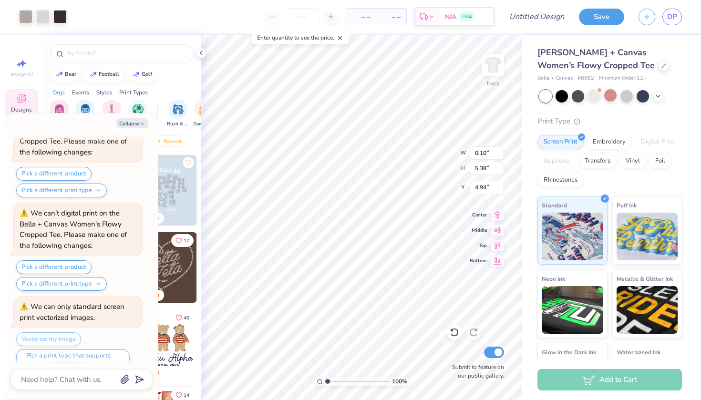
scroll to position [3326, 0]
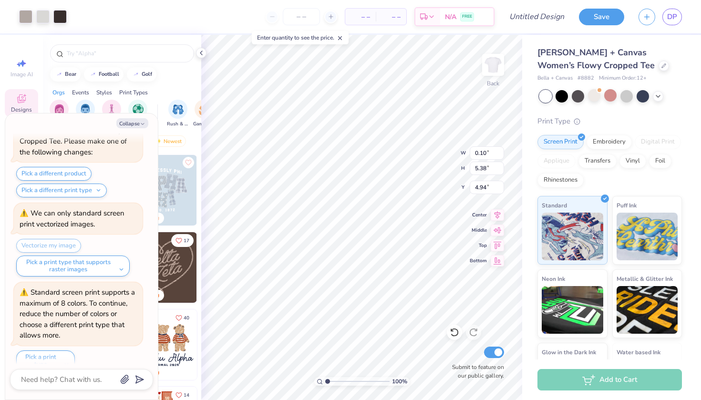
click at [143, 128] on div "Collapse How can we help you? The design tool ran into an error. Try again. Fai…" at bounding box center [81, 257] width 153 height 286
click at [143, 127] on button "Collapse" at bounding box center [132, 123] width 32 height 10
type textarea "x"
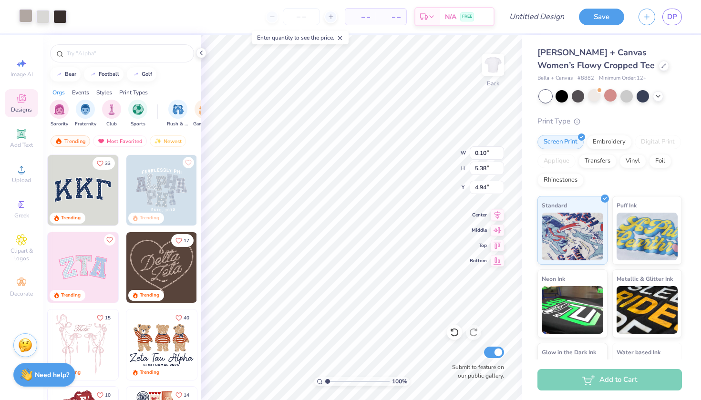
click at [27, 16] on div at bounding box center [25, 15] width 13 height 13
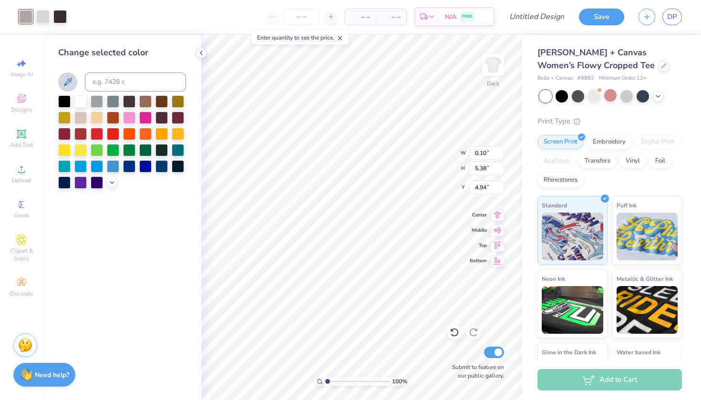
click at [71, 83] on icon at bounding box center [67, 81] width 11 height 11
click at [17, 14] on div "Art colors" at bounding box center [33, 16] width 67 height 33
click at [22, 16] on div at bounding box center [25, 15] width 13 height 13
click at [70, 80] on icon at bounding box center [67, 81] width 11 height 11
click at [46, 16] on div at bounding box center [42, 15] width 13 height 13
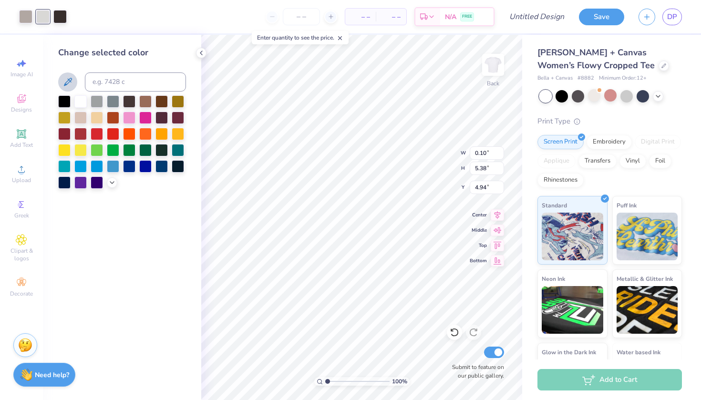
click at [65, 84] on icon at bounding box center [68, 82] width 8 height 8
type input "4.97"
type input "3.54"
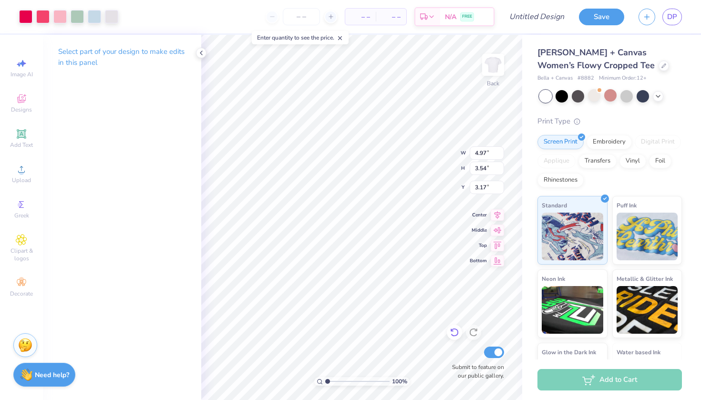
click at [455, 330] on icon at bounding box center [454, 333] width 8 height 9
type input "3.00"
type input "5.38"
type input "0.23"
type input "7.53"
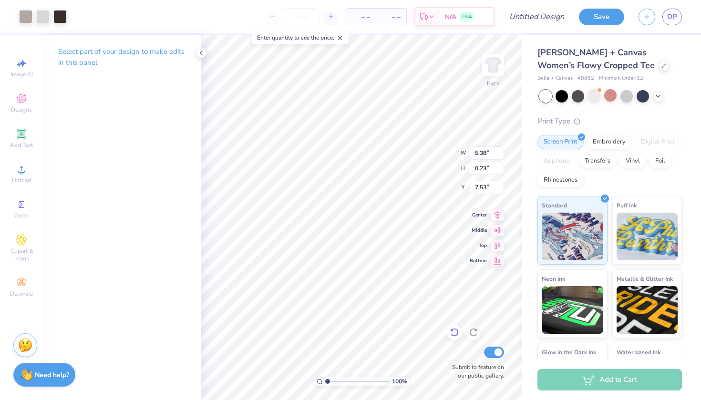
type input "1.73"
type input "0.07"
type input "7.56"
type input "7.21"
click at [27, 17] on div at bounding box center [25, 15] width 13 height 13
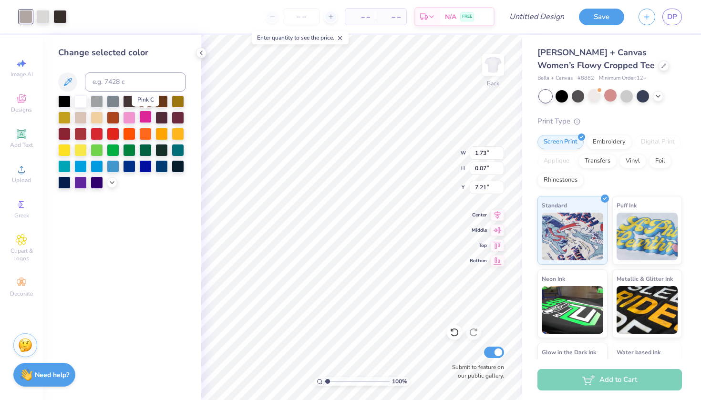
click at [145, 119] on div at bounding box center [145, 117] width 12 height 12
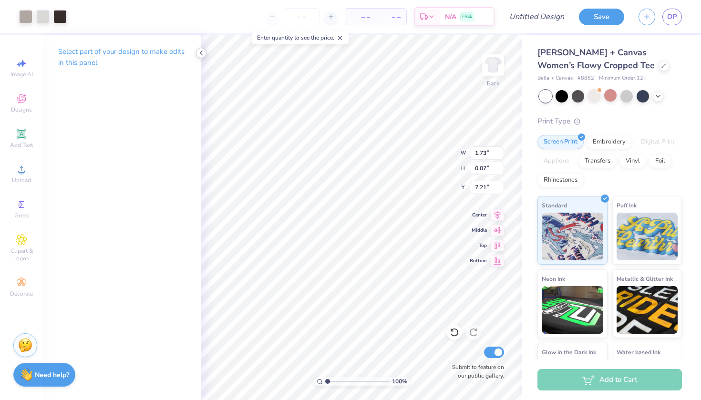
click at [202, 53] on icon at bounding box center [201, 53] width 8 height 8
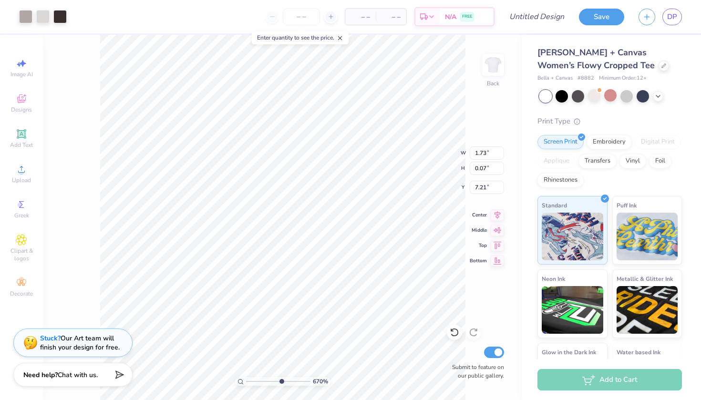
type input "6.1"
drag, startPoint x: 248, startPoint y: 381, endPoint x: 281, endPoint y: 377, distance: 33.1
click at [281, 378] on input "range" at bounding box center [278, 381] width 64 height 9
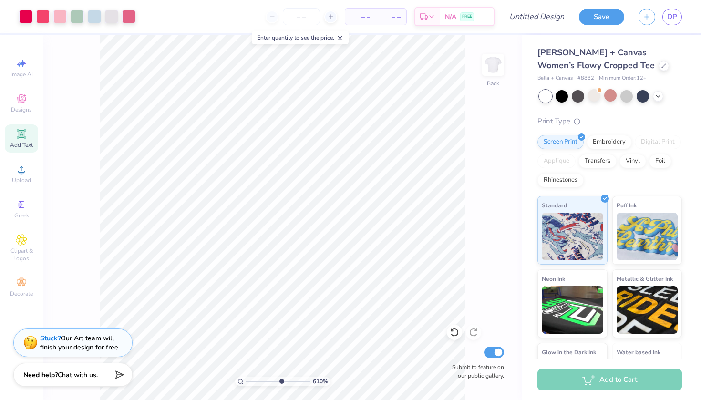
click at [27, 134] on div "Add Text" at bounding box center [21, 138] width 33 height 28
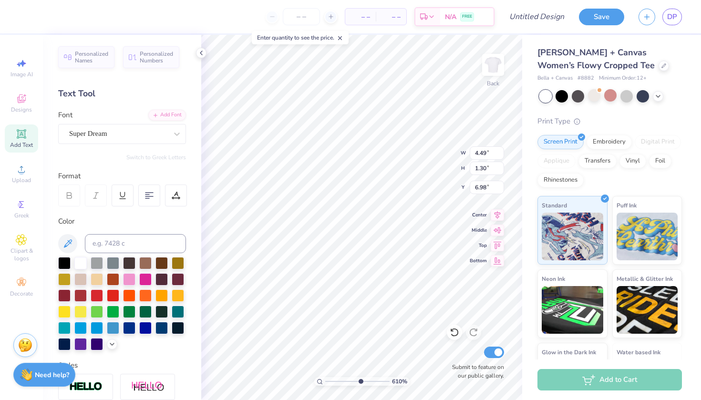
type textarea "T"
type textarea "-"
click at [69, 245] on icon at bounding box center [67, 243] width 11 height 11
type input "7.20"
click at [500, 150] on input "0.79" at bounding box center [487, 152] width 34 height 13
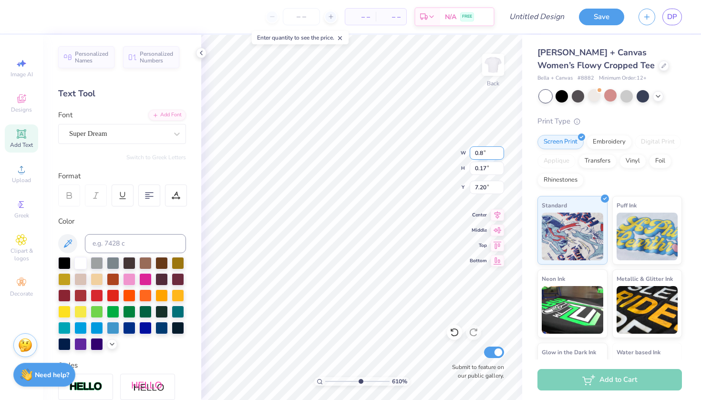
click at [500, 150] on input "0.8" at bounding box center [487, 152] width 34 height 13
click at [501, 150] on input "0.81" at bounding box center [487, 152] width 34 height 13
click at [501, 150] on input "0.82" at bounding box center [487, 152] width 34 height 13
click at [501, 150] on input "0.83" at bounding box center [487, 152] width 34 height 13
click at [501, 150] on input "0.84" at bounding box center [487, 152] width 34 height 13
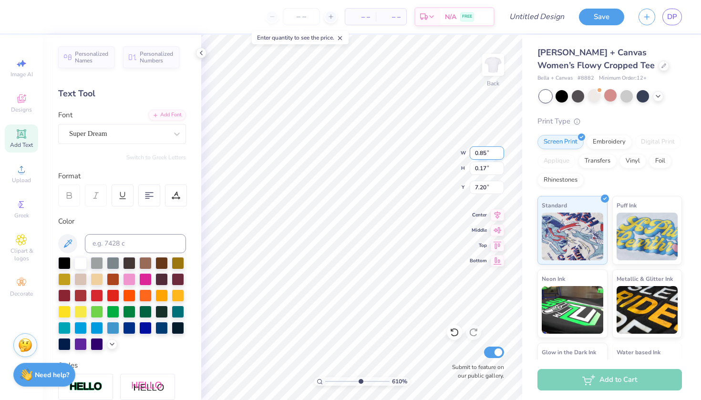
click at [501, 150] on input "0.85" at bounding box center [487, 152] width 34 height 13
click at [501, 150] on input "0.86" at bounding box center [487, 152] width 34 height 13
click at [501, 150] on input "0.87" at bounding box center [487, 152] width 34 height 13
click at [501, 150] on input "0.88" at bounding box center [487, 152] width 34 height 13
click at [501, 150] on input "0.89" at bounding box center [487, 152] width 34 height 13
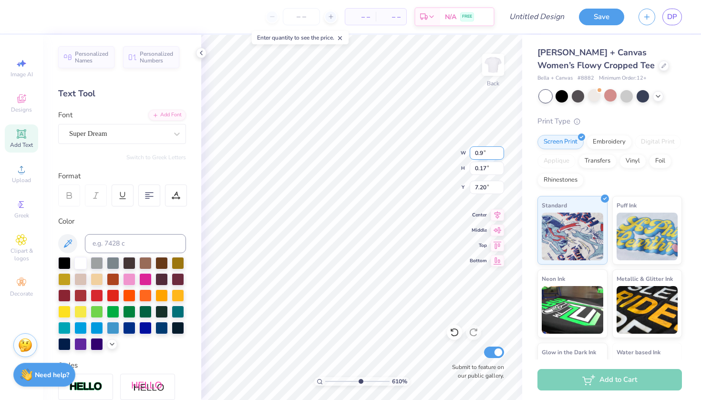
click at [501, 150] on input "0.9" at bounding box center [487, 152] width 34 height 13
click at [501, 150] on input "0.91" at bounding box center [487, 152] width 34 height 13
click at [501, 150] on input "0.92" at bounding box center [487, 152] width 34 height 13
click at [501, 150] on input "0.93" at bounding box center [487, 152] width 34 height 13
click at [501, 150] on input "0.94" at bounding box center [487, 152] width 34 height 13
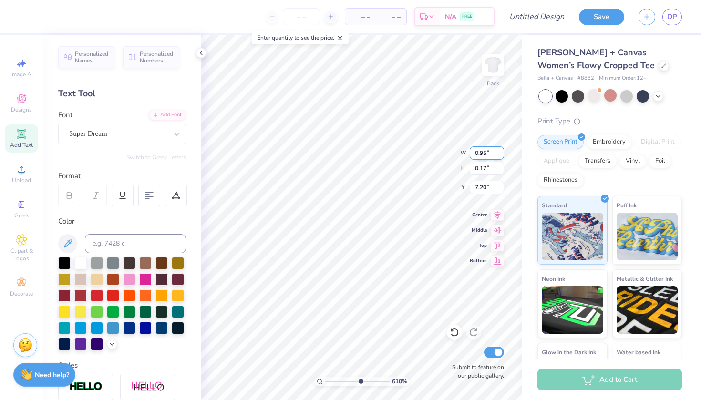
click at [501, 150] on input "0.95" at bounding box center [487, 152] width 34 height 13
click at [501, 150] on input "0.96" at bounding box center [487, 152] width 34 height 13
click at [501, 150] on input "0.97" at bounding box center [487, 152] width 34 height 13
click at [501, 150] on input "0.98" at bounding box center [487, 152] width 34 height 13
click at [501, 150] on input "0.99" at bounding box center [487, 152] width 34 height 13
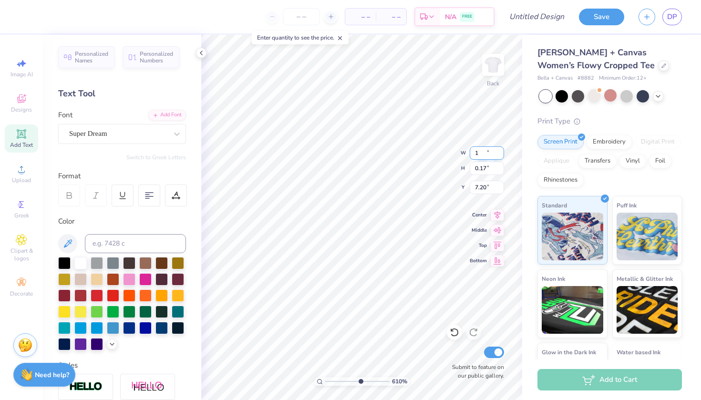
click at [501, 150] on input "1" at bounding box center [487, 152] width 34 height 13
type input "1.00"
type input "0.22"
type input "7.17"
click at [500, 151] on input "1.01" at bounding box center [487, 152] width 34 height 13
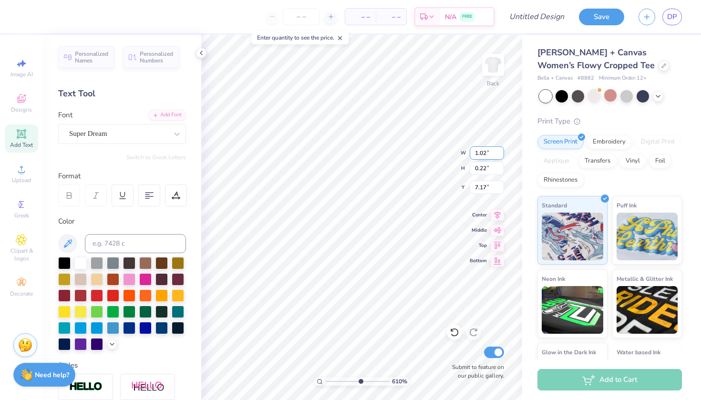
click at [500, 151] on input "1.02" at bounding box center [487, 152] width 34 height 13
click at [500, 151] on input "1.03" at bounding box center [487, 152] width 34 height 13
click at [500, 151] on input "1.04" at bounding box center [487, 152] width 34 height 13
click at [500, 151] on input "1.05" at bounding box center [487, 152] width 34 height 13
click at [500, 151] on input "1.06" at bounding box center [487, 152] width 34 height 13
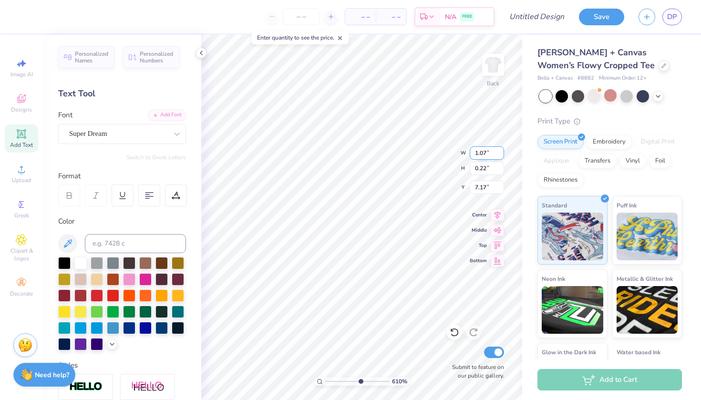
click at [500, 151] on input "1.07" at bounding box center [487, 152] width 34 height 13
click at [500, 151] on input "1.08" at bounding box center [487, 152] width 34 height 13
click at [500, 151] on input "1.09" at bounding box center [487, 152] width 34 height 13
click at [500, 151] on input "1.1" at bounding box center [487, 152] width 34 height 13
click at [500, 151] on input "1.11" at bounding box center [487, 152] width 34 height 13
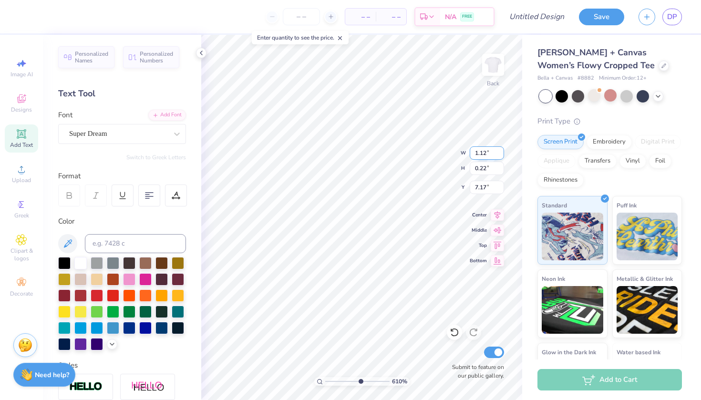
click at [500, 151] on input "1.12" at bounding box center [487, 152] width 34 height 13
click at [500, 151] on input "1.13" at bounding box center [487, 152] width 34 height 13
click at [500, 151] on input "1.14" at bounding box center [487, 152] width 34 height 13
type input "1.15"
click at [500, 151] on input "1.15" at bounding box center [487, 152] width 34 height 13
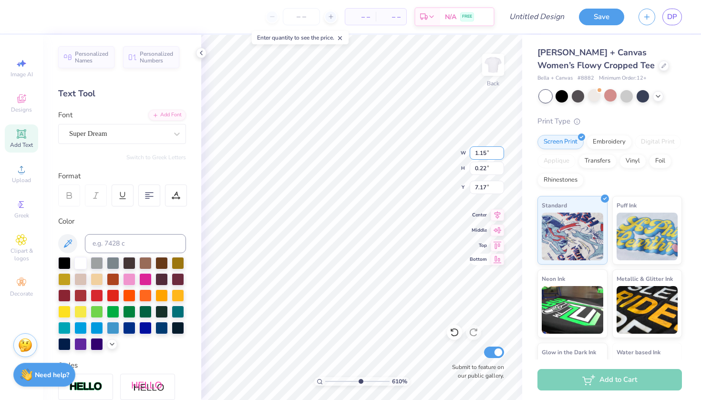
type input "0.25"
type input "7.16"
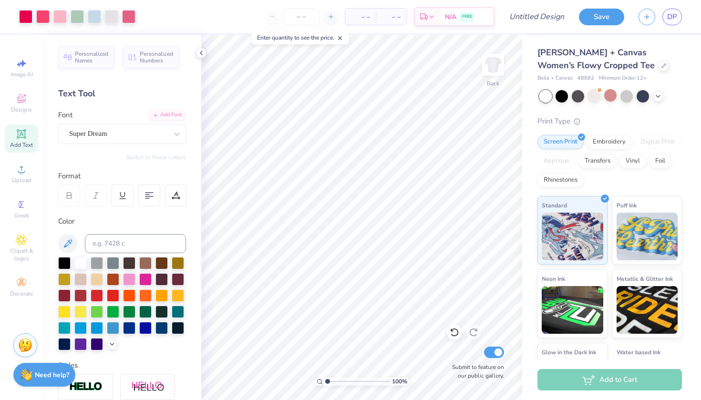
drag, startPoint x: 360, startPoint y: 383, endPoint x: 321, endPoint y: 380, distance: 38.7
type input "1"
click at [321, 380] on div "100 %" at bounding box center [361, 381] width 95 height 9
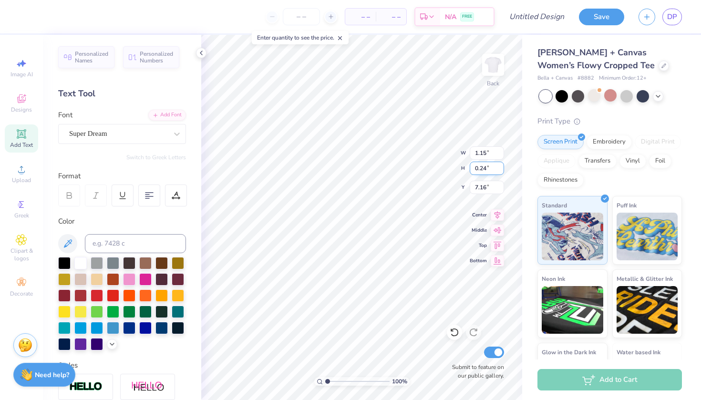
click at [500, 169] on input "0.24" at bounding box center [487, 168] width 34 height 13
click at [500, 169] on input "0.23" at bounding box center [487, 168] width 34 height 13
click at [500, 169] on input "0.22" at bounding box center [487, 168] width 34 height 13
click at [500, 169] on input "0.21" at bounding box center [487, 168] width 34 height 13
click at [500, 169] on input "0.2" at bounding box center [487, 168] width 34 height 13
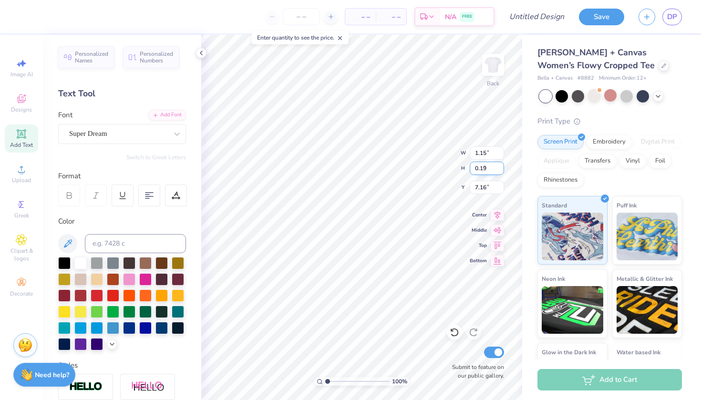
click at [500, 169] on input "0.19" at bounding box center [487, 168] width 34 height 13
click at [500, 169] on input "0.18" at bounding box center [487, 168] width 34 height 13
click at [500, 169] on input "0.17" at bounding box center [487, 168] width 34 height 13
click at [500, 169] on input "0.16" at bounding box center [487, 168] width 34 height 13
click at [500, 169] on input "0.15" at bounding box center [487, 168] width 34 height 13
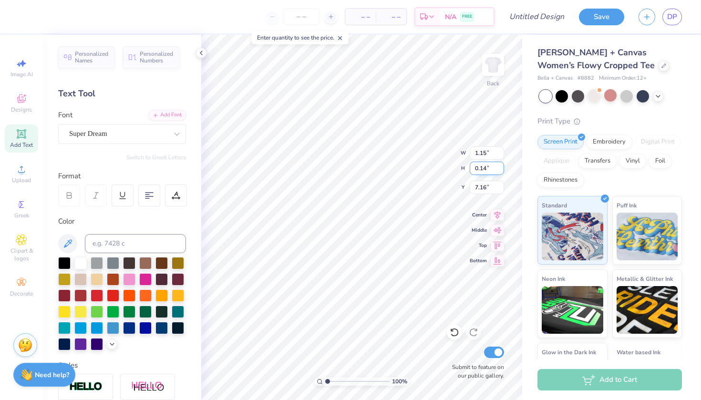
click at [500, 169] on input "0.14" at bounding box center [487, 168] width 34 height 13
click at [500, 169] on input "0.13" at bounding box center [487, 168] width 34 height 13
click at [500, 169] on input "0.12" at bounding box center [487, 168] width 34 height 13
click at [500, 169] on input "0.11" at bounding box center [487, 168] width 34 height 13
type input "0.1"
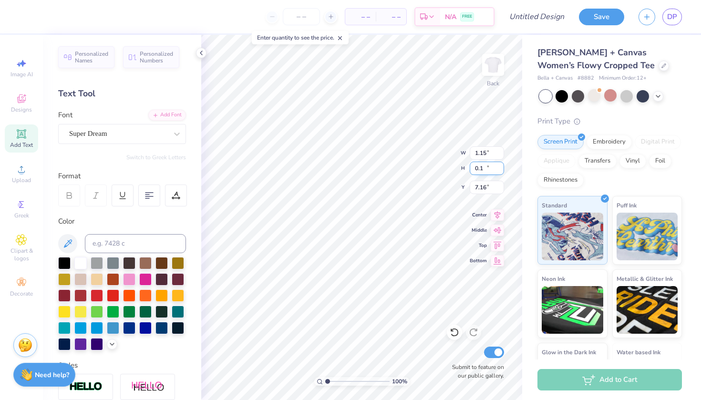
click at [500, 169] on input "0.1" at bounding box center [487, 168] width 34 height 13
type input "0.46"
type input "0.10"
type input "7.23"
click at [486, 152] on input "0.46" at bounding box center [487, 152] width 34 height 13
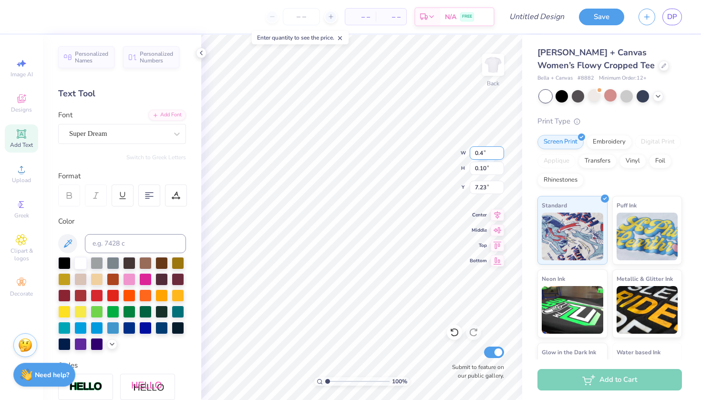
type input "0"
type input "1.00"
type input "0.22"
type input "7.17"
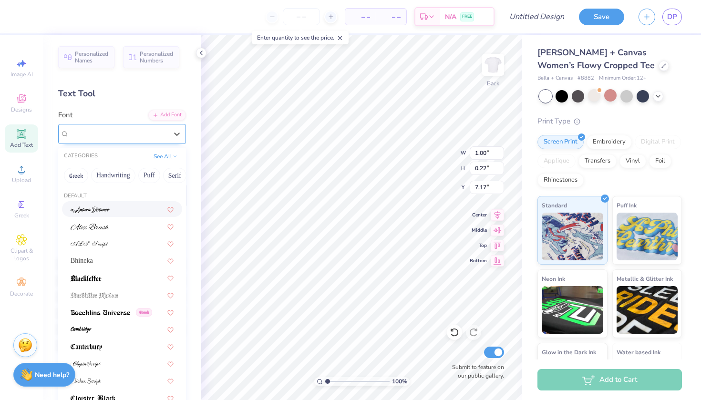
click at [158, 131] on div "Super Dream" at bounding box center [118, 133] width 100 height 15
click at [121, 227] on div at bounding box center [122, 226] width 103 height 10
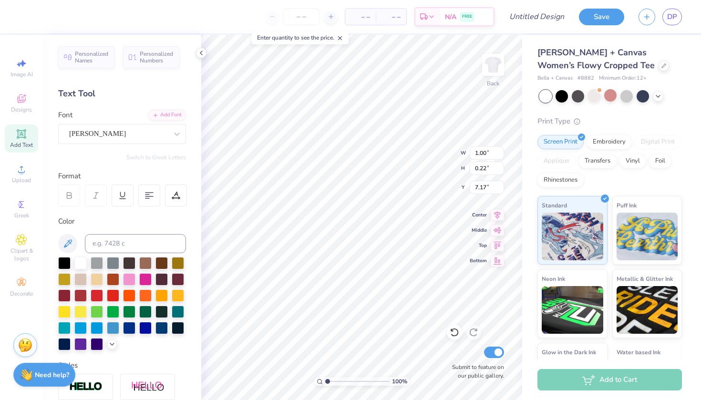
type input "0.63"
type input "0.12"
type input "7.22"
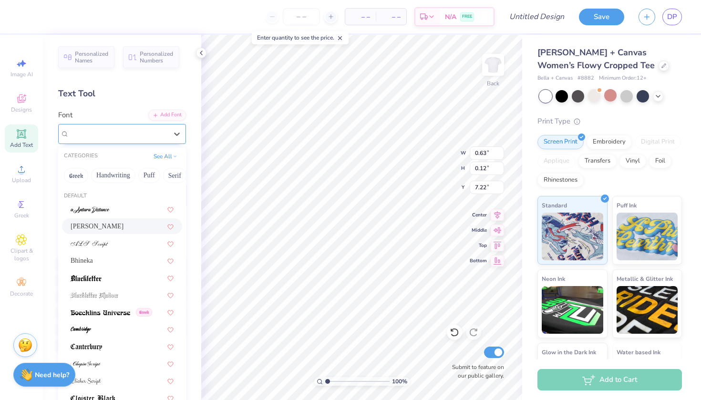
click at [141, 135] on div "[PERSON_NAME]" at bounding box center [118, 133] width 100 height 15
click at [118, 212] on div at bounding box center [122, 209] width 103 height 10
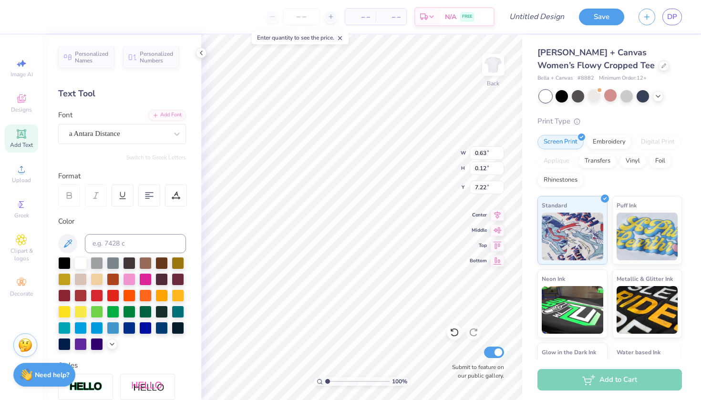
type input "0.59"
type input "0.17"
type input "7.20"
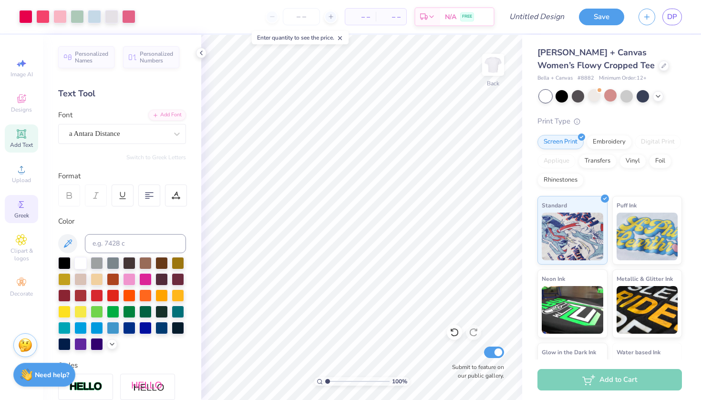
click at [19, 202] on icon at bounding box center [21, 204] width 11 height 11
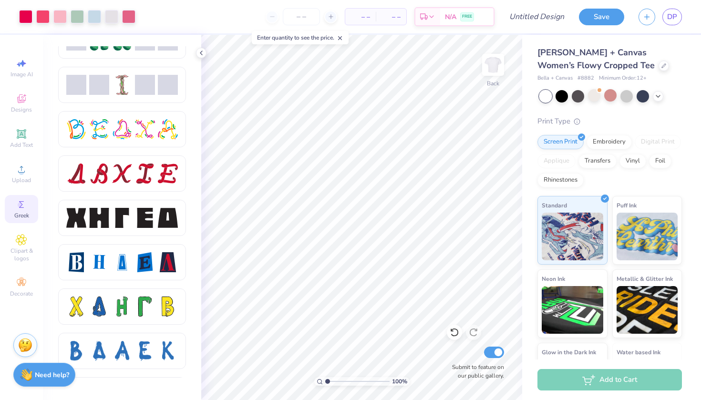
scroll to position [1134, 0]
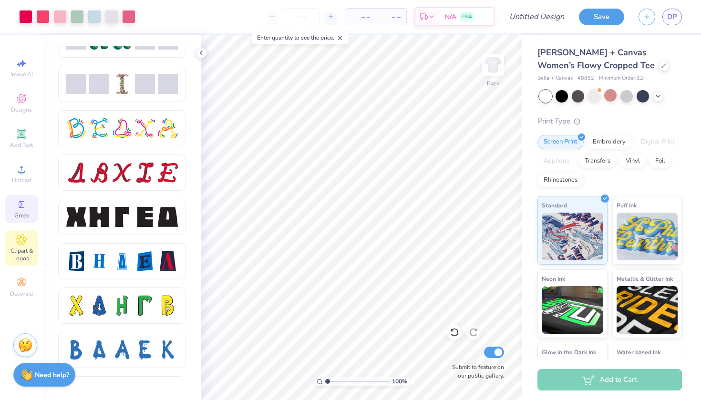
click at [20, 239] on icon at bounding box center [21, 240] width 5 height 5
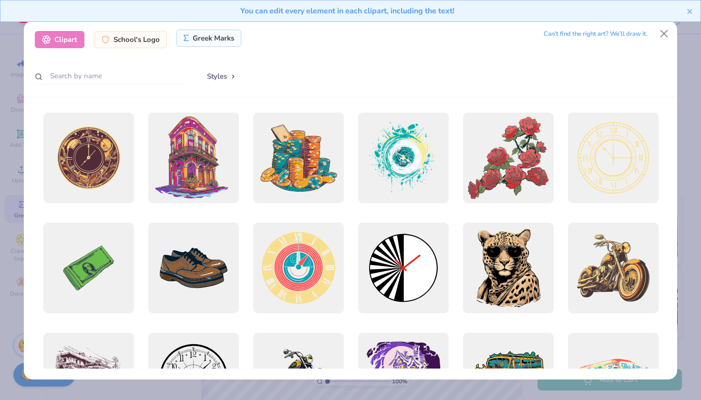
click at [213, 41] on div "Greek Marks" at bounding box center [208, 38] width 65 height 17
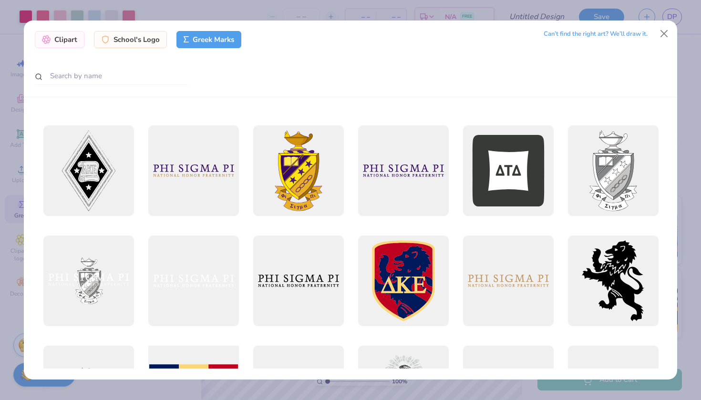
scroll to position [7, 0]
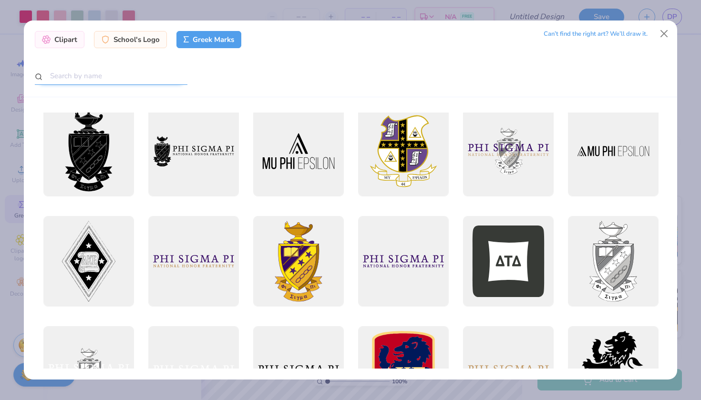
click at [163, 77] on input "text" at bounding box center [111, 76] width 153 height 18
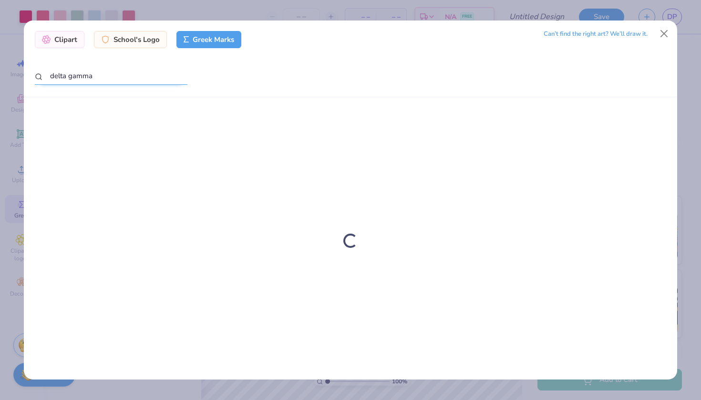
type input "delta gamma"
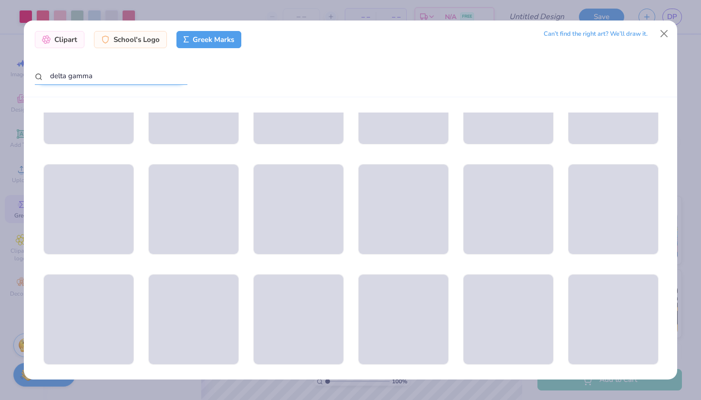
scroll to position [1166, 0]
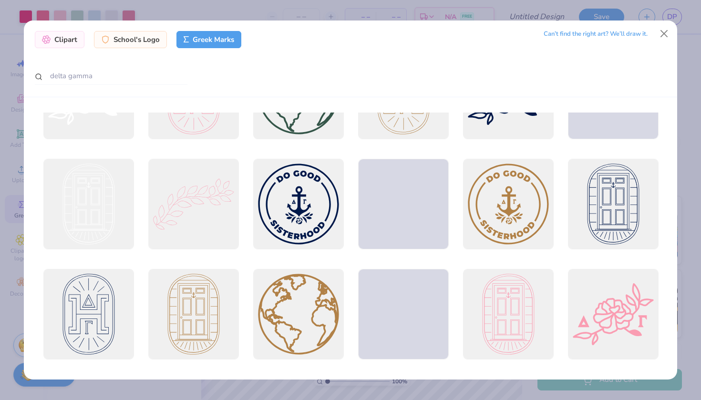
click at [662, 35] on button "Close" at bounding box center [664, 34] width 18 height 18
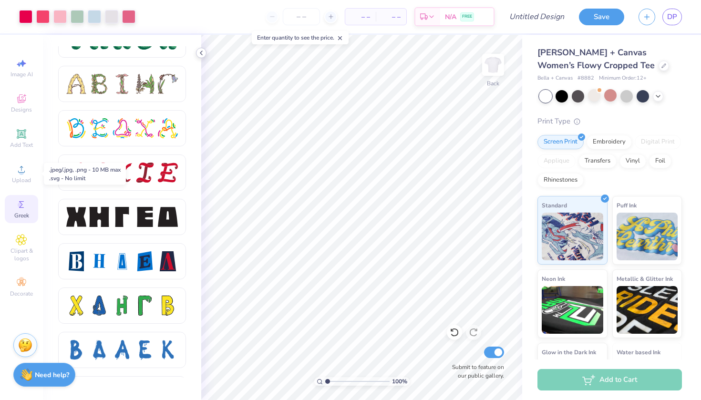
drag, startPoint x: 7, startPoint y: 169, endPoint x: 201, endPoint y: 54, distance: 226.0
click at [201, 54] on icon at bounding box center [201, 53] width 8 height 8
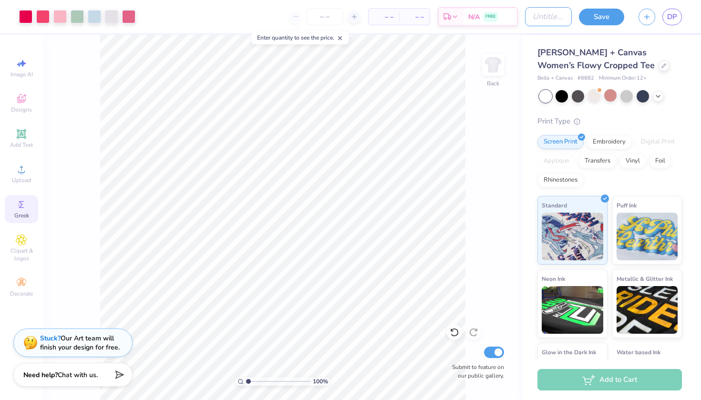
click at [562, 15] on input "Design Title" at bounding box center [548, 16] width 47 height 19
type input "floral do good"
drag, startPoint x: 562, startPoint y: 15, endPoint x: 604, endPoint y: 19, distance: 42.1
click at [604, 19] on button "Save" at bounding box center [601, 15] width 45 height 17
click at [606, 19] on div "Save" at bounding box center [601, 17] width 45 height 17
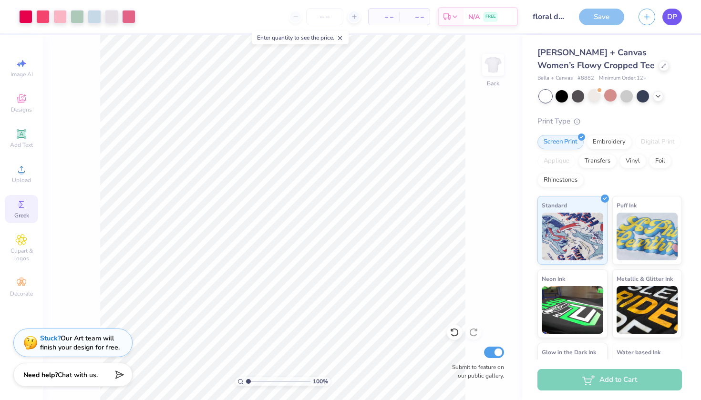
drag, startPoint x: 604, startPoint y: 19, endPoint x: 674, endPoint y: 11, distance: 70.5
click at [674, 11] on link "DP" at bounding box center [672, 17] width 20 height 17
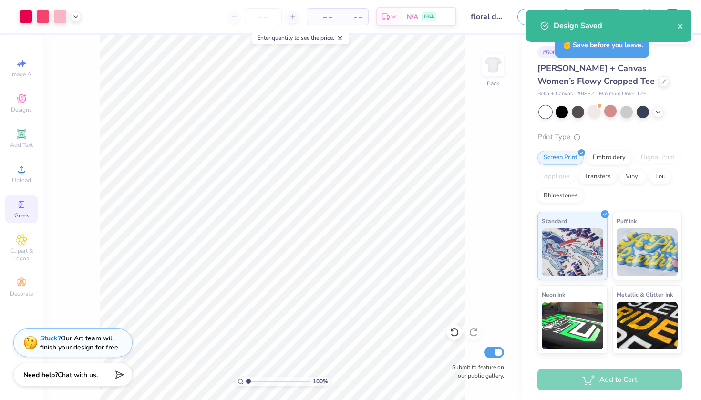
click at [683, 27] on icon "close" at bounding box center [680, 26] width 7 height 8
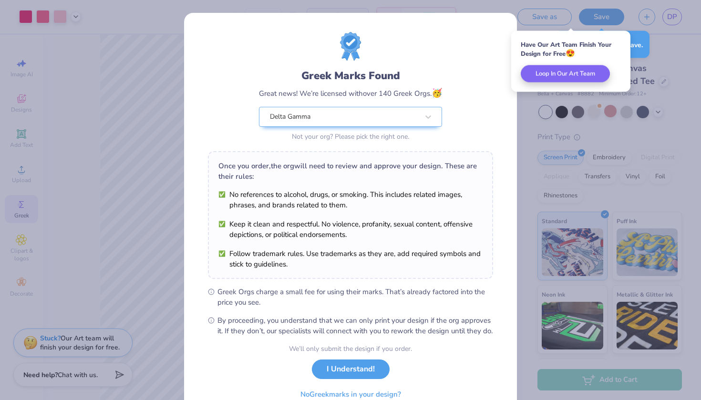
drag, startPoint x: 674, startPoint y: 11, endPoint x: 674, endPoint y: 18, distance: 7.2
click at [674, 18] on div "Greek Marks Found Great news! We’re licensed with over 140 Greek Orgs. 🥳 Delta …" at bounding box center [350, 200] width 701 height 400
drag, startPoint x: 674, startPoint y: 18, endPoint x: 358, endPoint y: 377, distance: 478.8
click at [358, 377] on button "I Understand!" at bounding box center [351, 367] width 78 height 20
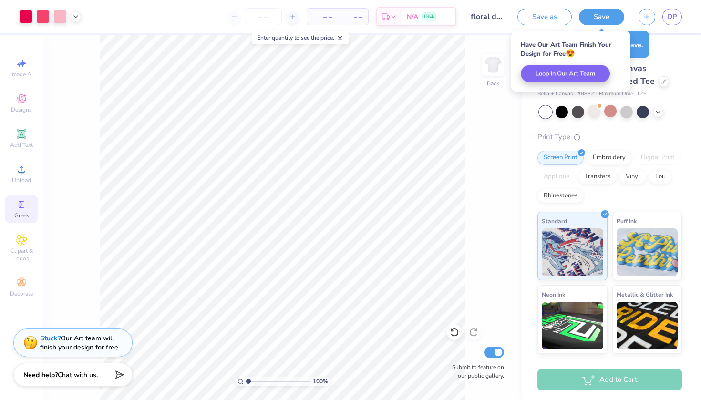
click at [668, 24] on link "DP" at bounding box center [672, 17] width 20 height 17
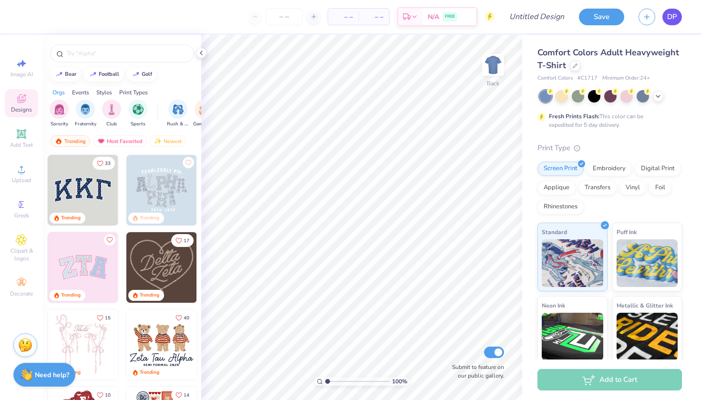
click at [671, 18] on span "DP" at bounding box center [672, 16] width 10 height 11
click at [671, 16] on span "DP" at bounding box center [672, 16] width 10 height 11
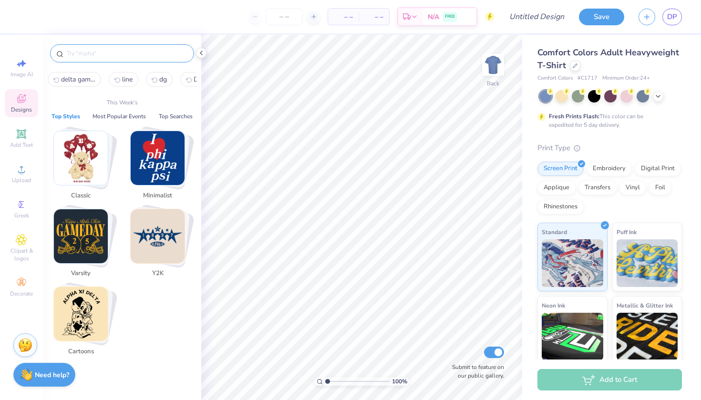
click at [156, 56] on input "text" at bounding box center [127, 54] width 122 height 10
click at [23, 61] on icon at bounding box center [23, 63] width 7 height 7
select select "4"
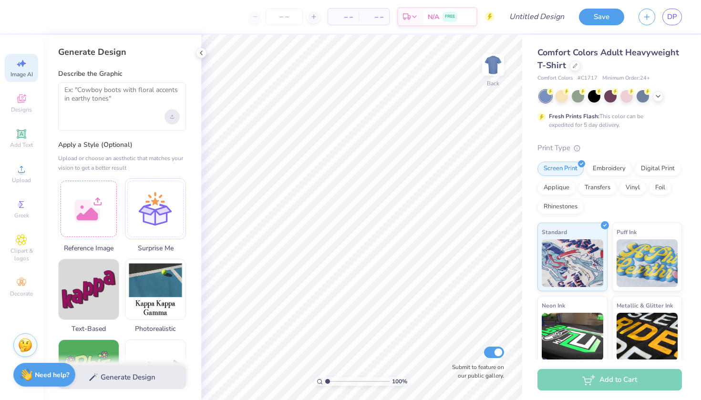
click at [169, 116] on div "Upload image" at bounding box center [172, 116] width 15 height 15
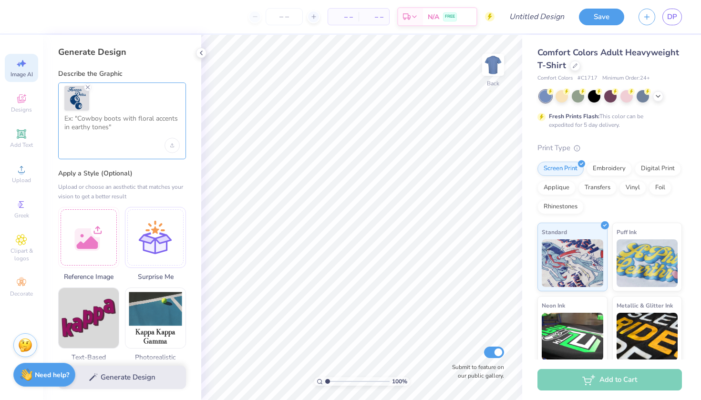
click at [123, 131] on textarea at bounding box center [121, 126] width 115 height 24
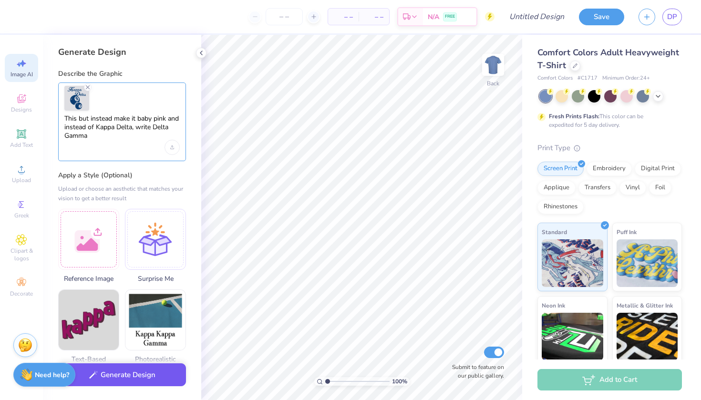
type textarea "This but instead make it baby pink and instead of Kappa Delta, write Delta Gamma"
click at [125, 379] on button "Generate Design" at bounding box center [122, 374] width 128 height 23
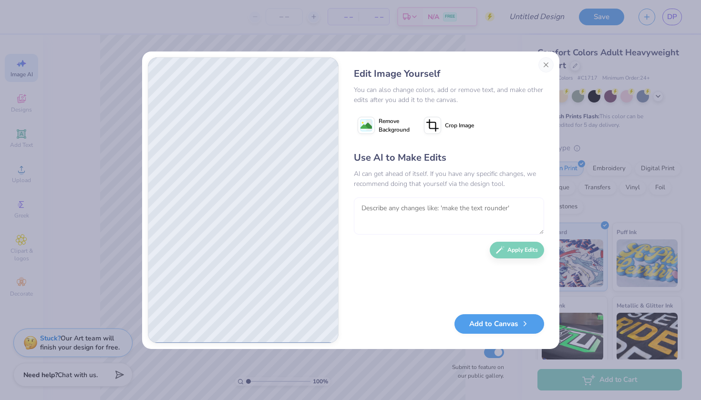
click at [455, 211] on textarea at bounding box center [449, 215] width 190 height 37
type textarea "make the balls and numbers baby pink too"
click at [509, 251] on button "Apply Edits" at bounding box center [517, 247] width 54 height 17
click at [509, 323] on button "Add to Canvas" at bounding box center [500, 322] width 90 height 20
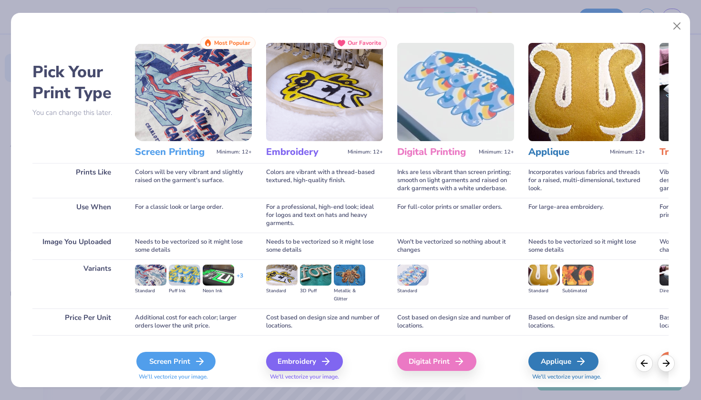
click at [197, 362] on icon at bounding box center [199, 361] width 11 height 11
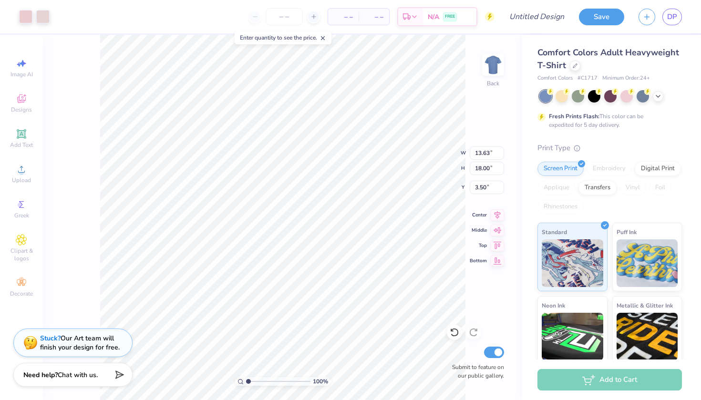
type input "11.34"
type input "14.98"
type input "4.54"
click at [350, 257] on li "Select All" at bounding box center [333, 258] width 75 height 19
type input "3.98"
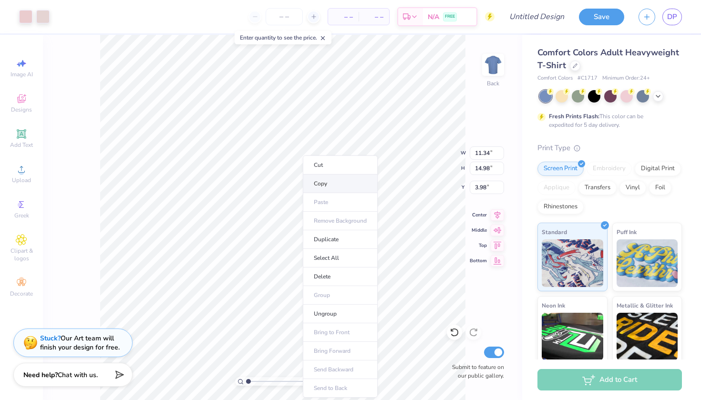
click at [342, 184] on li "Copy" at bounding box center [340, 184] width 75 height 19
click at [339, 182] on li "Copy" at bounding box center [330, 184] width 75 height 19
click at [22, 99] on icon at bounding box center [21, 98] width 11 height 11
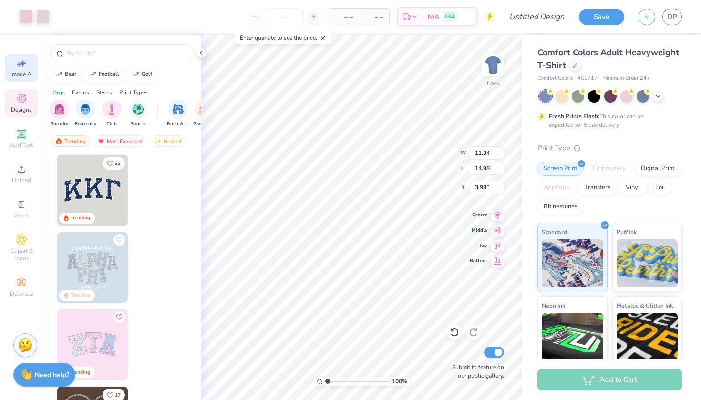
click at [24, 74] on span "Image AI" at bounding box center [21, 75] width 22 height 8
select select "4"
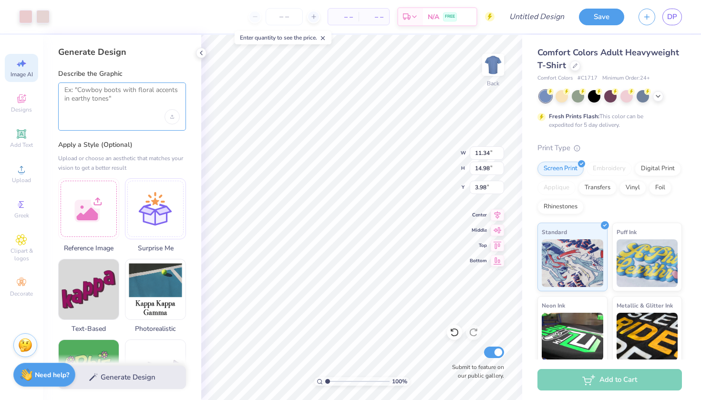
click at [119, 102] on textarea at bounding box center [121, 98] width 115 height 24
click at [168, 116] on div "Upload image" at bounding box center [172, 116] width 15 height 15
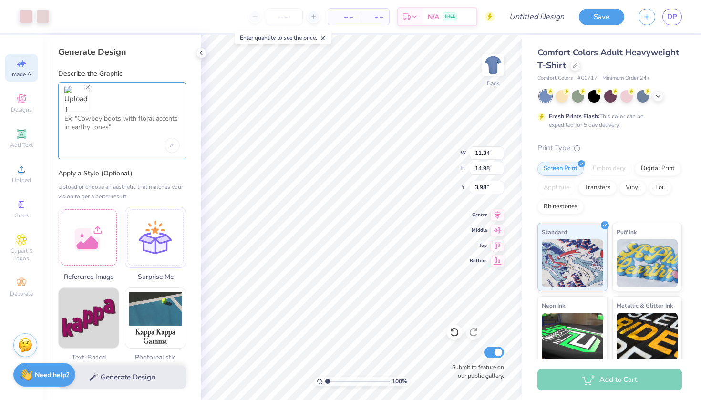
click at [144, 130] on textarea at bounding box center [121, 126] width 115 height 24
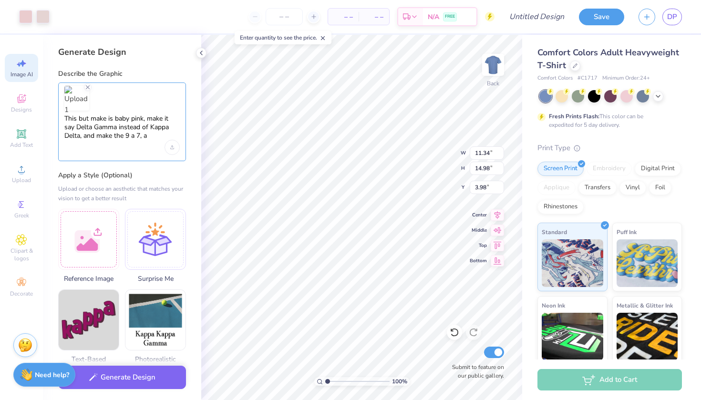
click at [101, 135] on textarea "This but make is baby pink, make it say Delta Gamma instead of Kappa Delta, and…" at bounding box center [121, 127] width 115 height 26
click at [147, 138] on textarea "This but make is baby pink, make it say Delta Gamma instead of Kappa Delta, mak…" at bounding box center [121, 127] width 115 height 26
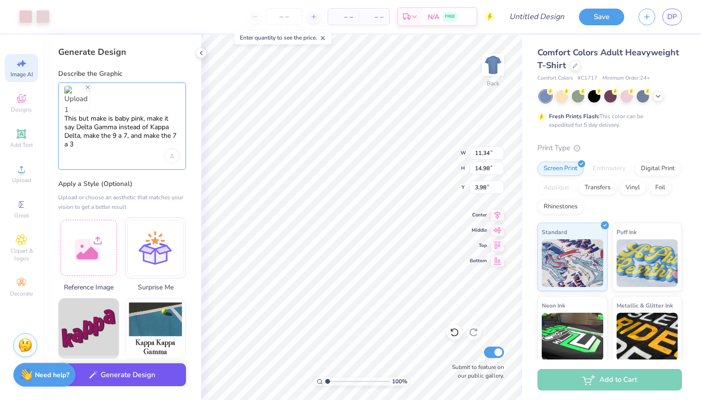
type textarea "This but make is baby pink, make it say Delta Gamma instead of Kappa Delta, mak…"
click at [124, 375] on button "Generate Design" at bounding box center [122, 374] width 128 height 23
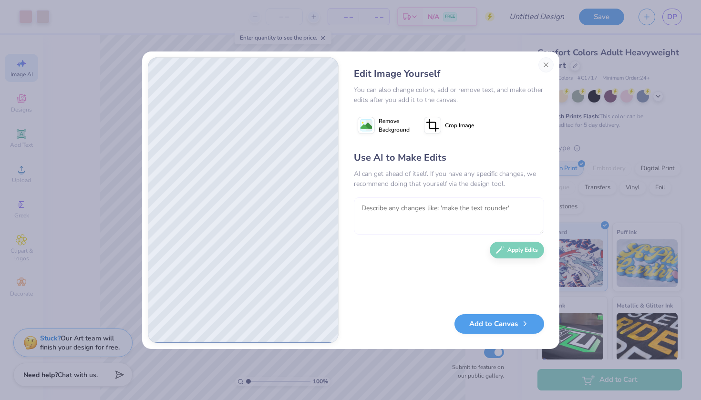
click at [442, 218] on textarea at bounding box center [449, 215] width 190 height 37
type textarea "make it look more like the photo but with my corrections"
click at [519, 254] on button "Apply Edits" at bounding box center [517, 247] width 54 height 17
click at [511, 321] on button "Add to Canvas" at bounding box center [500, 322] width 90 height 20
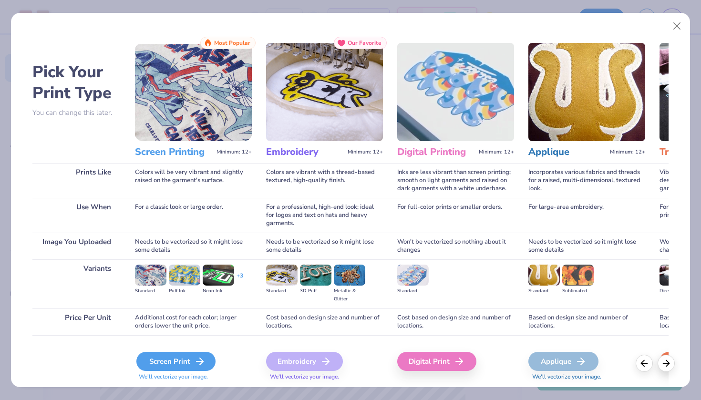
click at [198, 363] on icon at bounding box center [199, 361] width 11 height 11
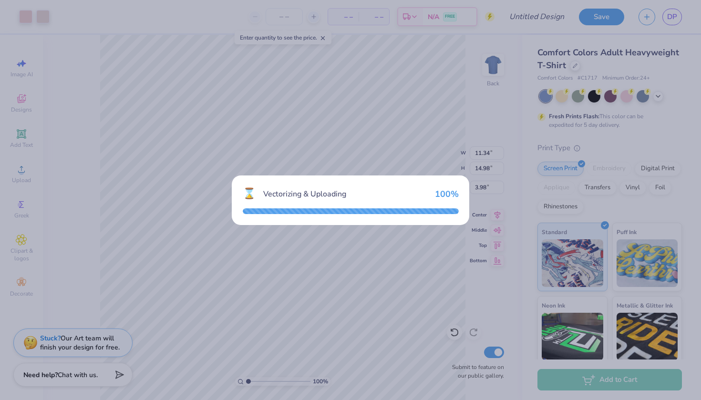
type input "13.03"
type input "18.00"
type input "3.50"
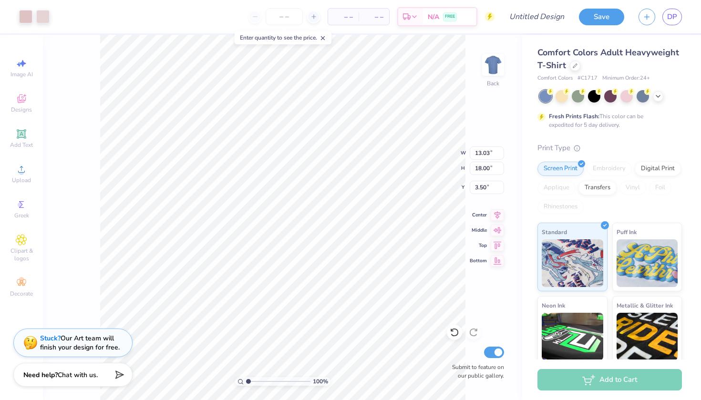
type input "6.51"
type input "8.99"
type input "12.51"
type input "11.34"
type input "14.98"
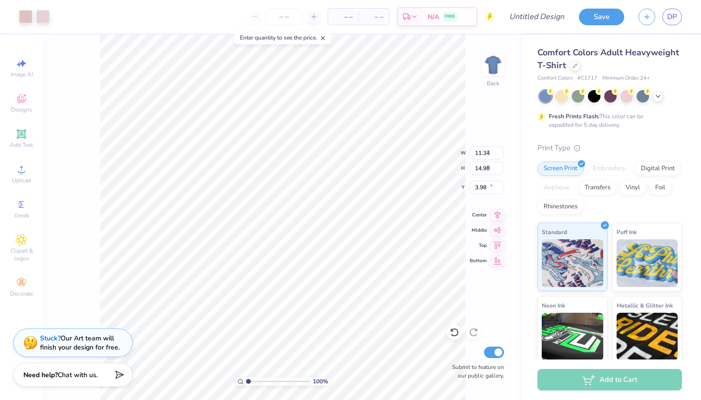
type input "4.02"
type input "9.44"
type input "13.03"
type input "4.68"
drag, startPoint x: 247, startPoint y: 381, endPoint x: 234, endPoint y: 381, distance: 12.9
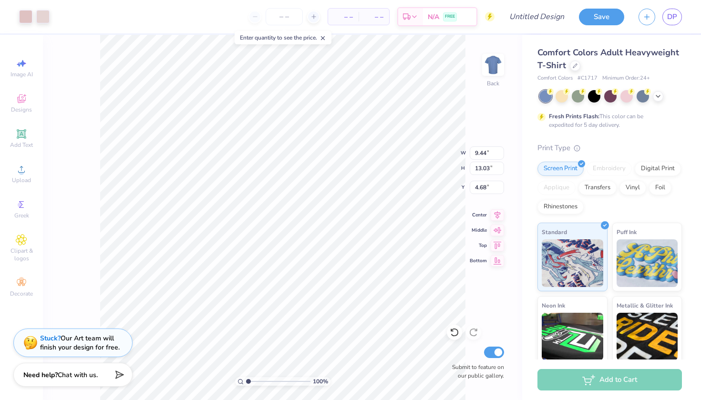
type input "1"
click at [234, 381] on div "100 %" at bounding box center [282, 217] width 365 height 365
